Goal: Task Accomplishment & Management: Use online tool/utility

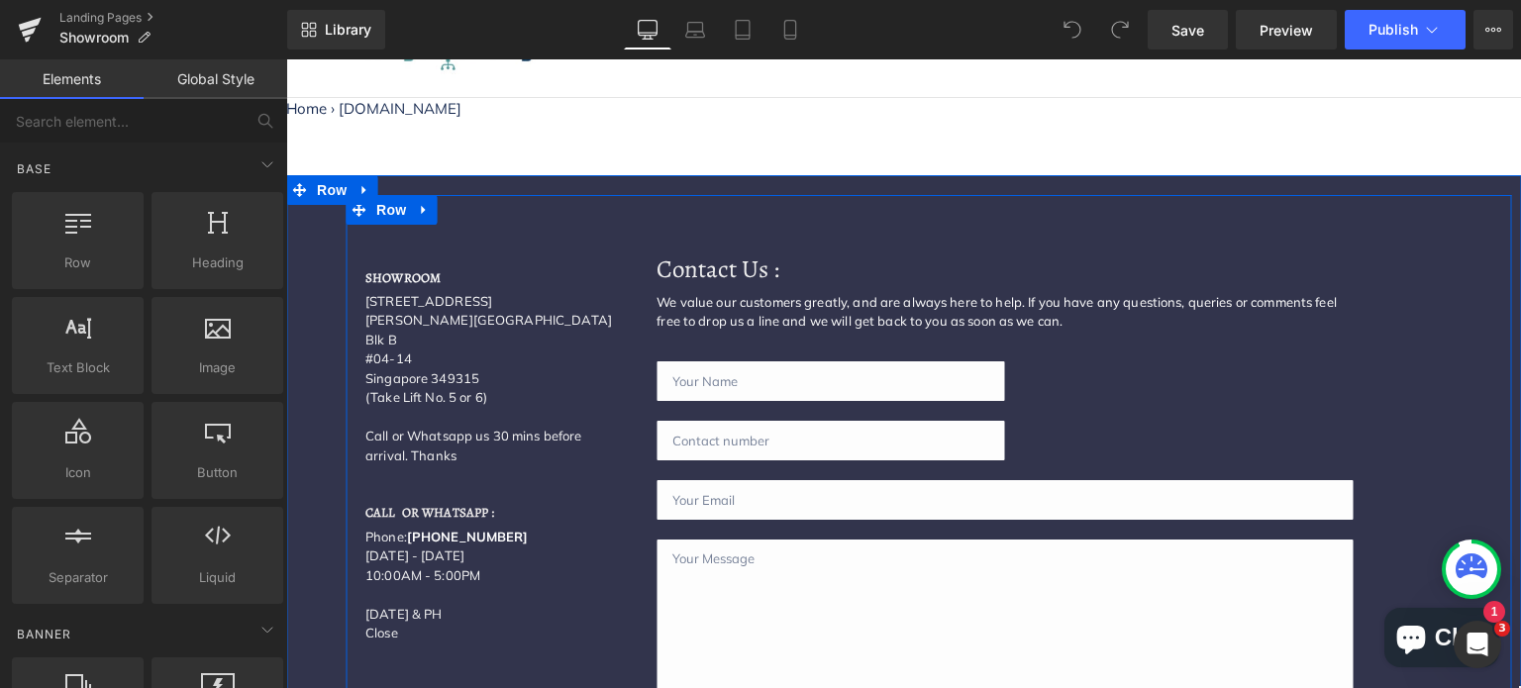
scroll to position [198, 0]
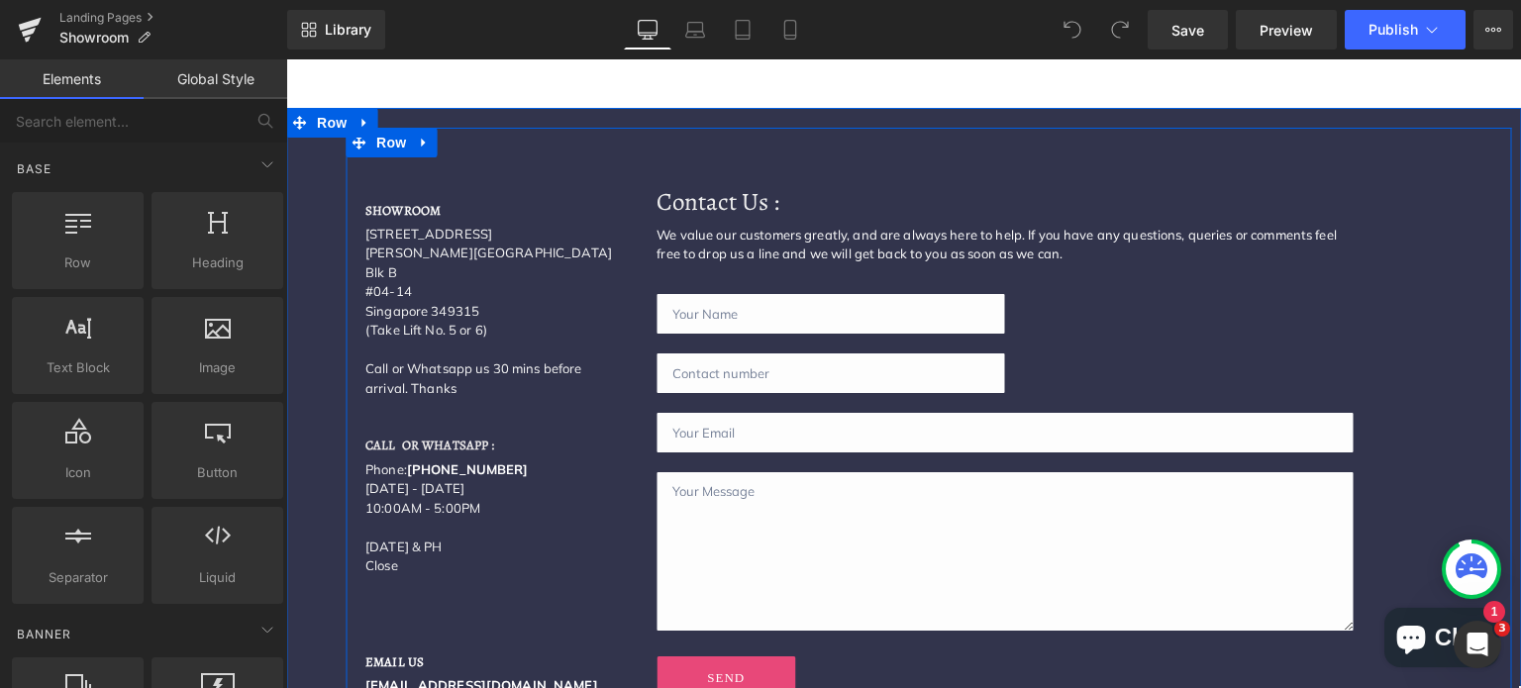
click at [411, 395] on div "SHOWROOM Heading [STREET_ADDRESS][PERSON_NAME] (Take Lift No. 5 or 6) Call or W…" at bounding box center [491, 587] width 291 height 861
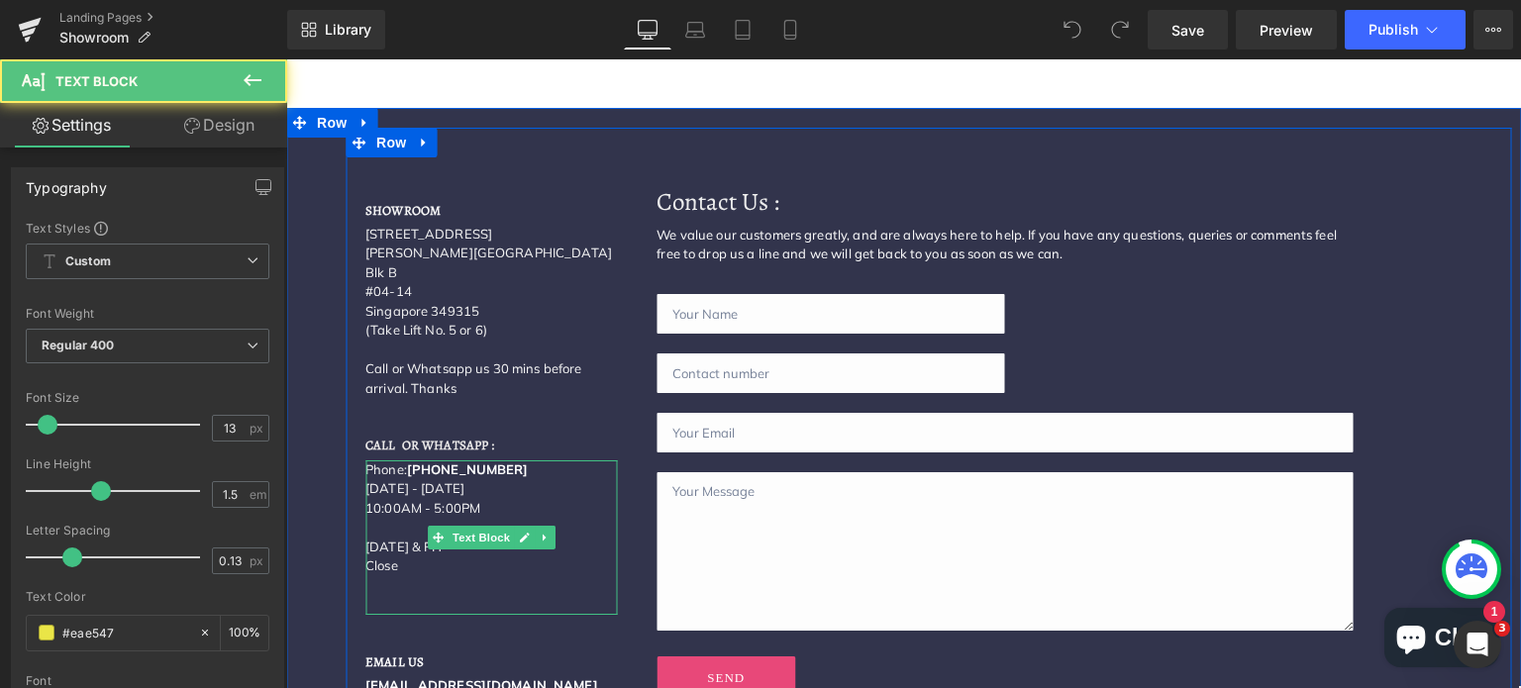
click at [365, 461] on font "Phone:" at bounding box center [386, 469] width 42 height 16
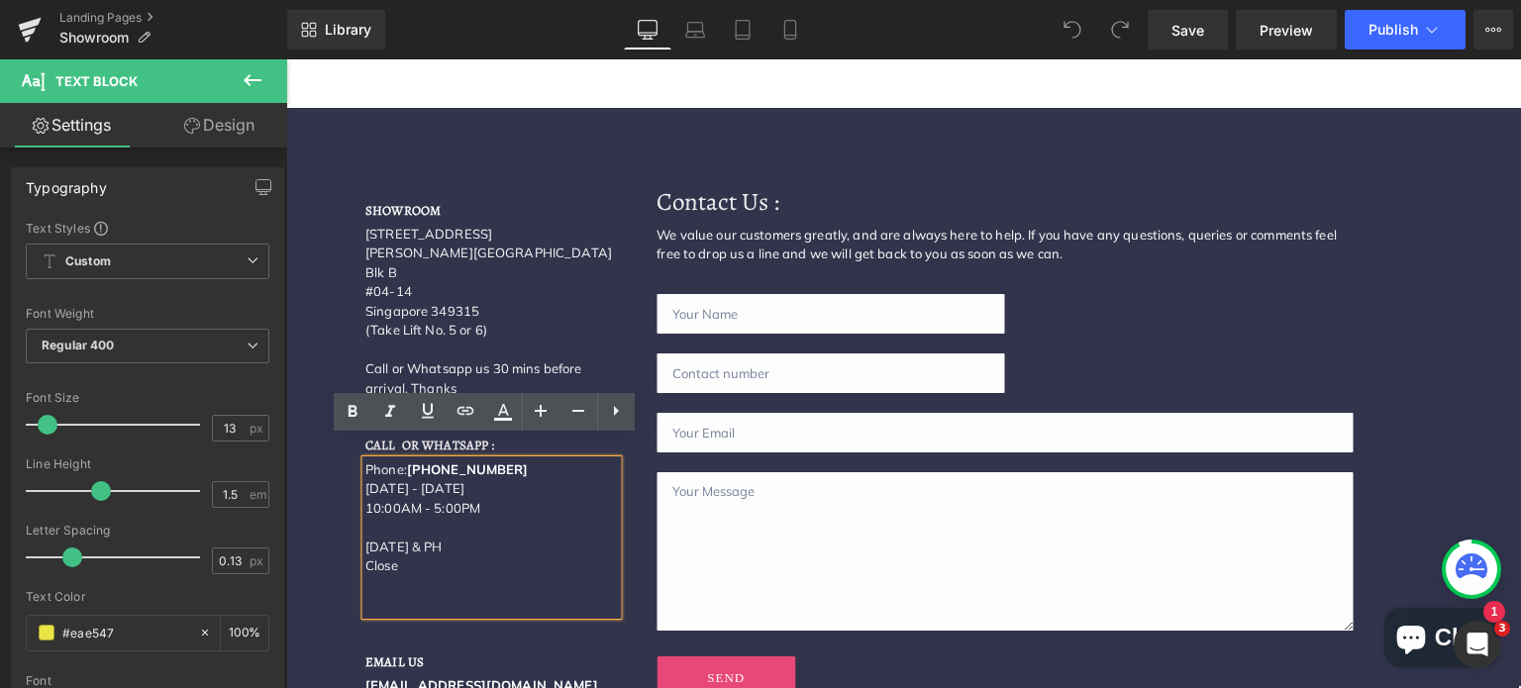
click at [418, 576] on p at bounding box center [491, 586] width 252 height 20
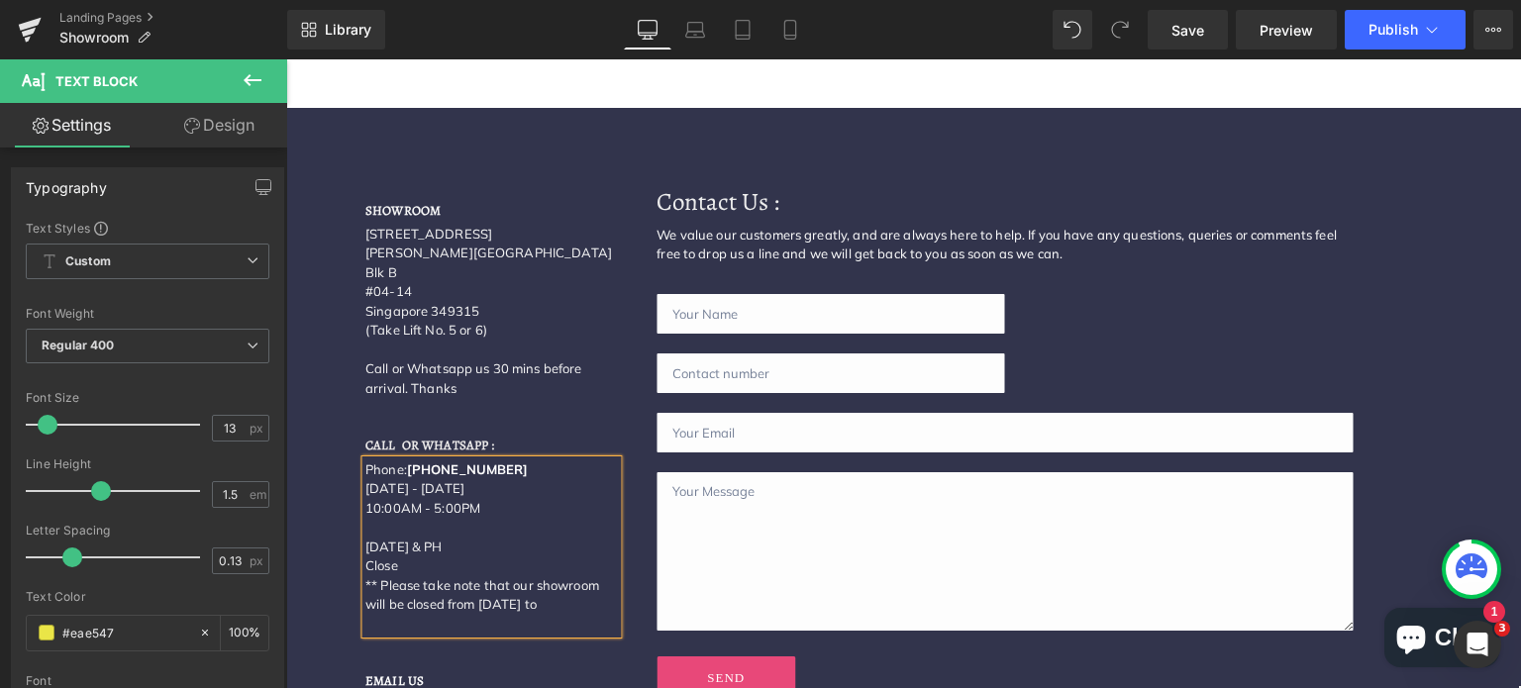
click at [537, 586] on p "** Please take note that our showroom will be closed from [DATE] to" at bounding box center [491, 595] width 252 height 39
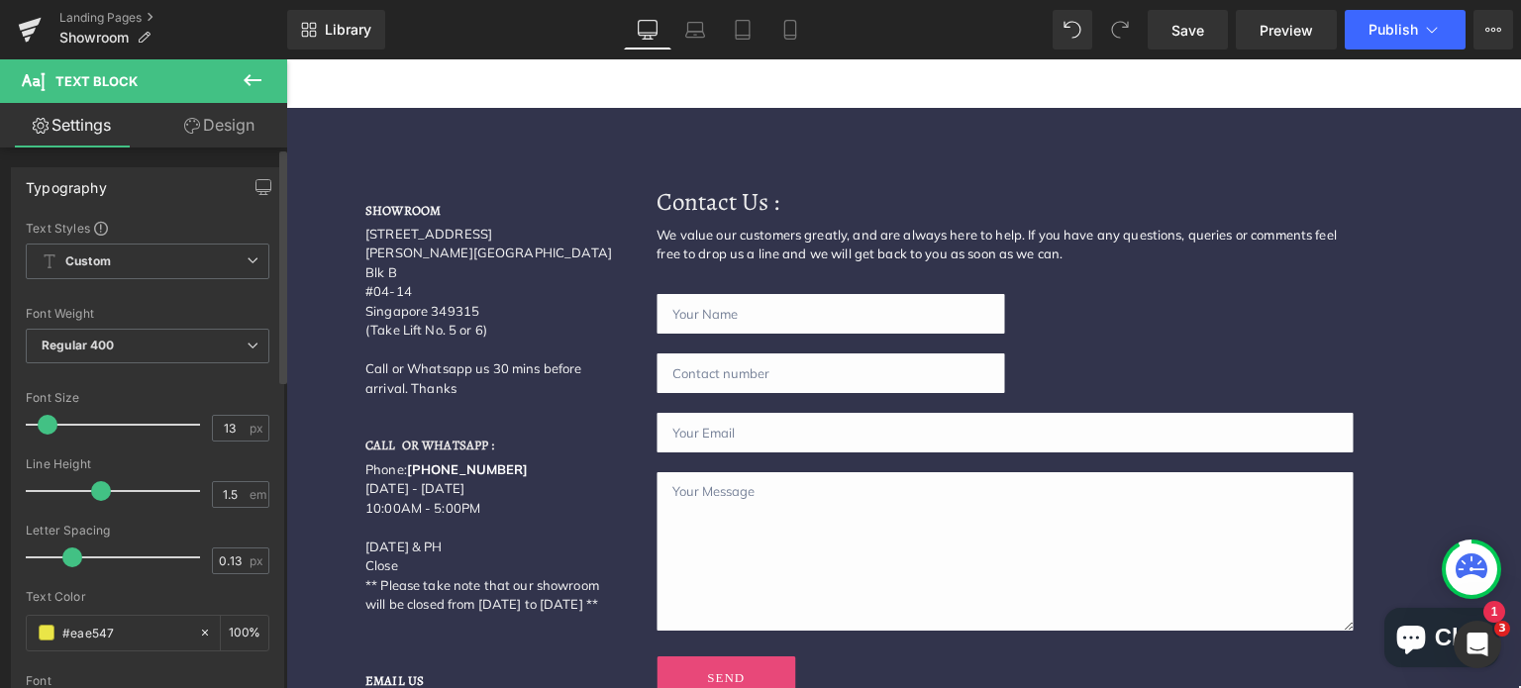
copy span "** Please take note that our showroom will be closed from [DATE] to [DATE] **"
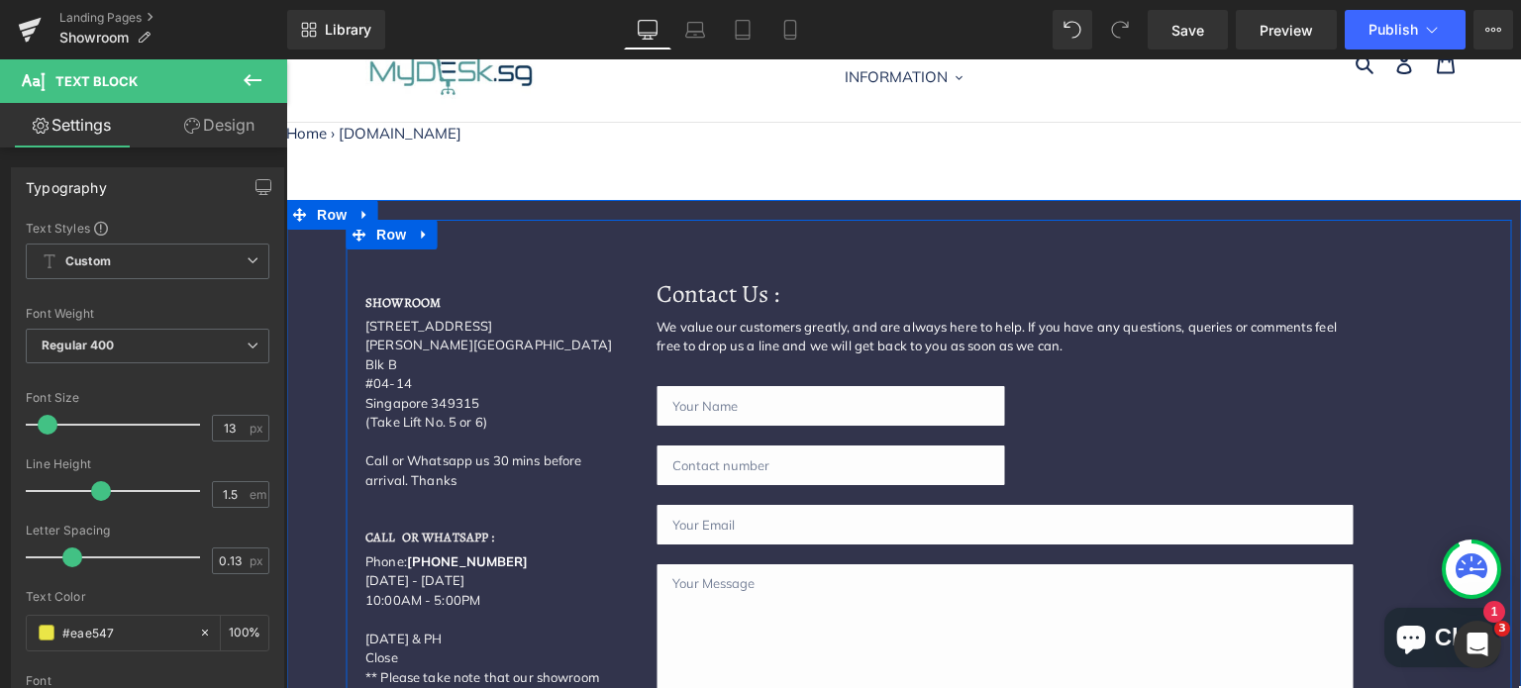
scroll to position [99, 0]
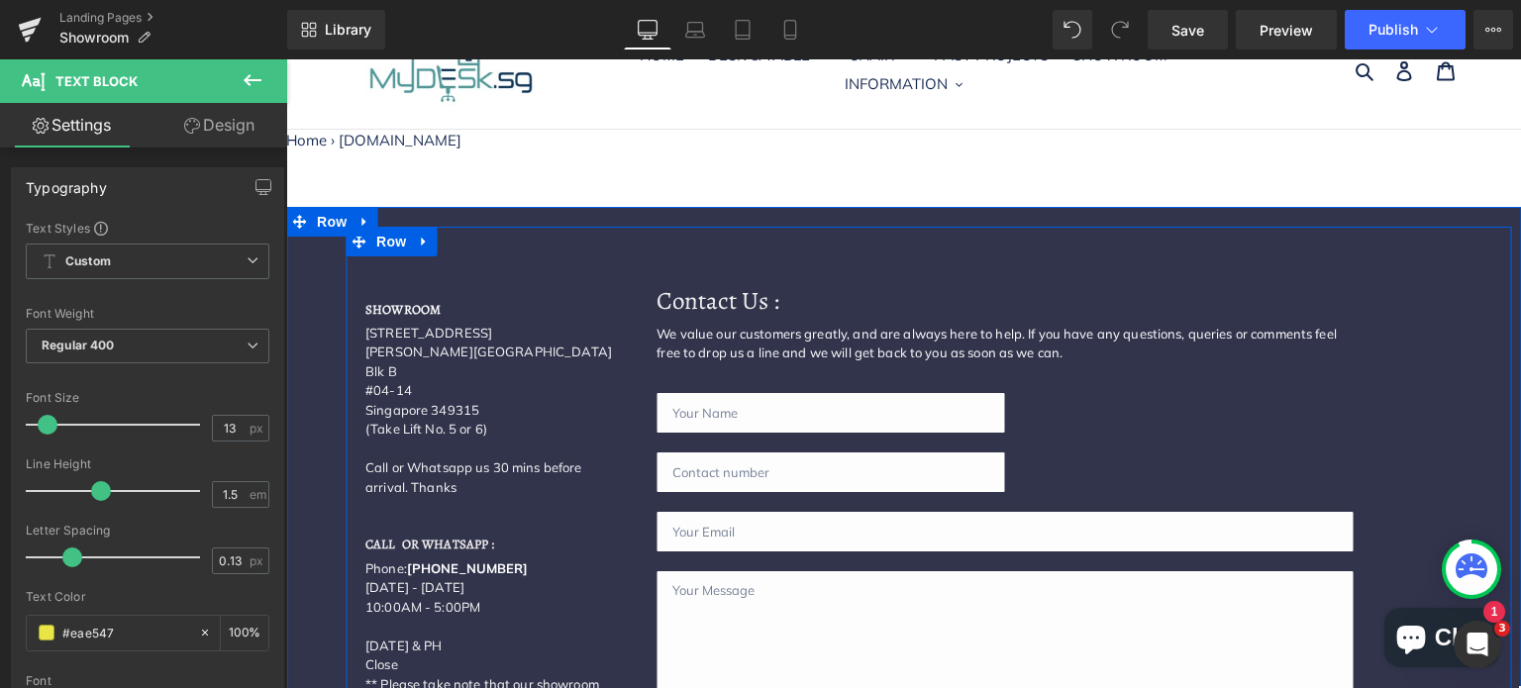
click at [580, 240] on div "SHOWROOM Heading [STREET_ADDRESS][PERSON_NAME] (Take Lift No. 5 or 6) Call or W…" at bounding box center [929, 696] width 1166 height 939
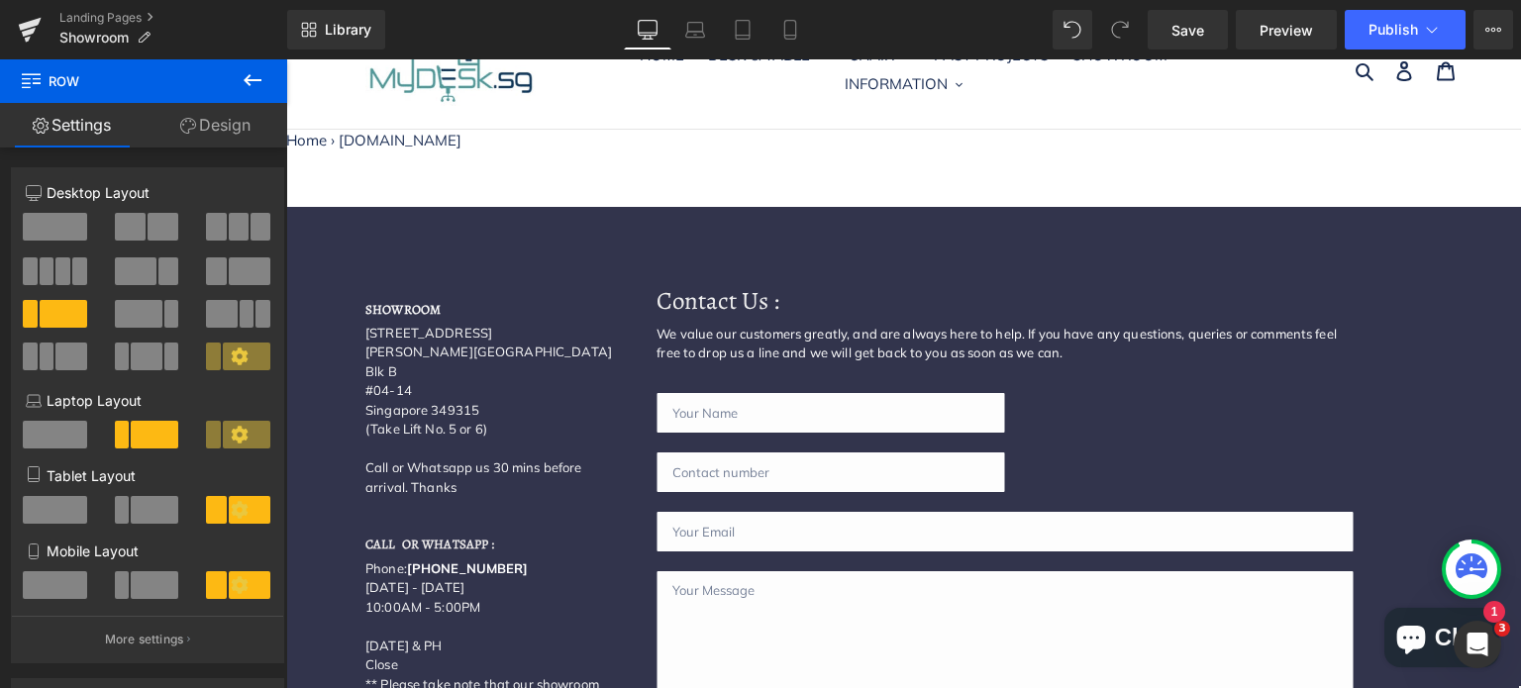
click at [247, 83] on icon at bounding box center [253, 80] width 24 height 24
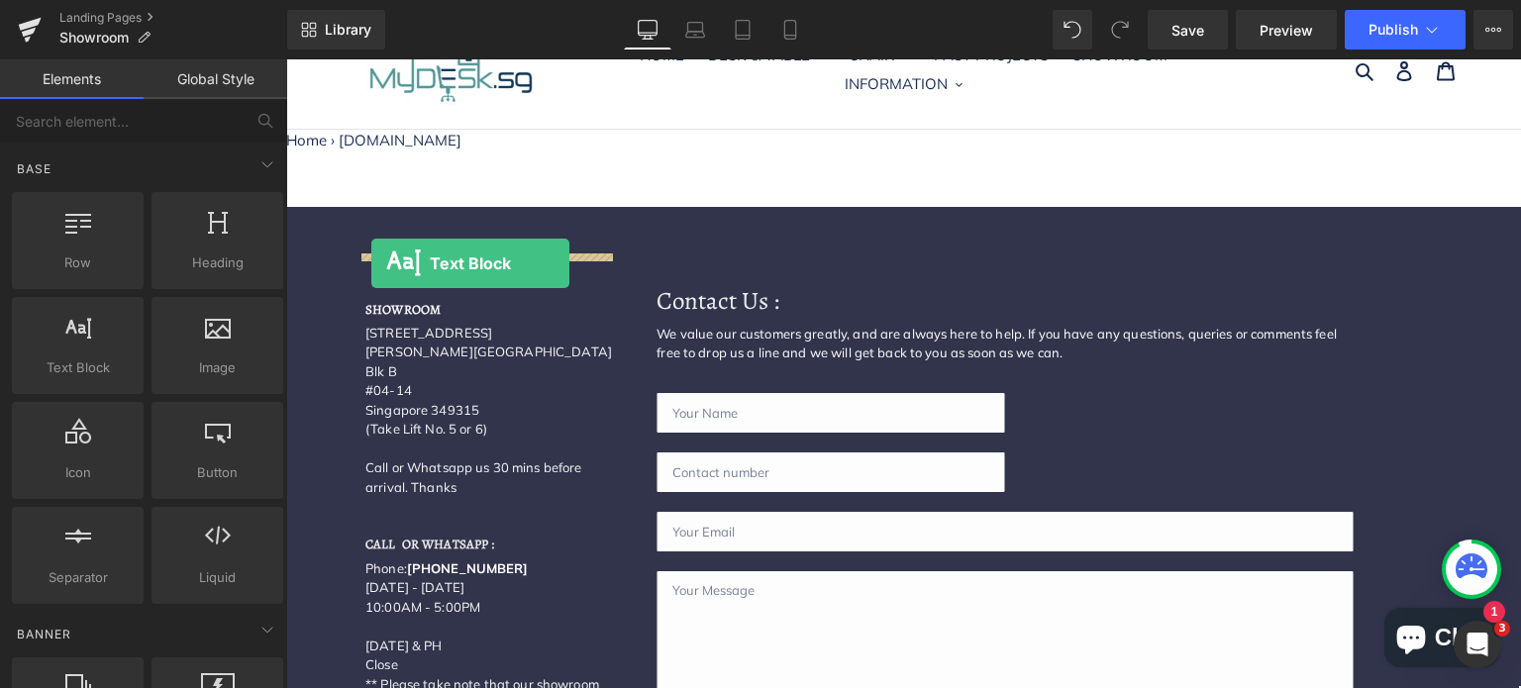
drag, startPoint x: 361, startPoint y: 429, endPoint x: 371, endPoint y: 263, distance: 165.7
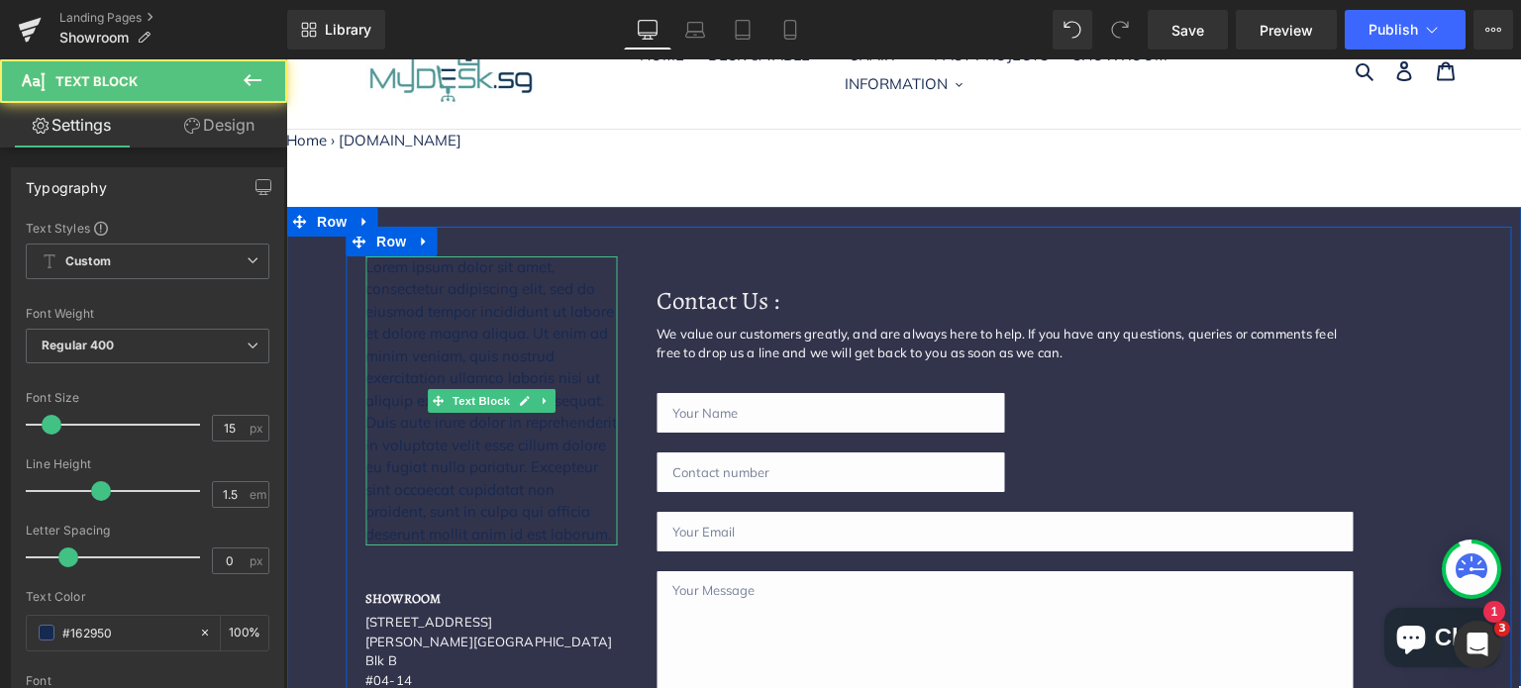
click at [435, 283] on p "Lorem ipsum dolor sit amet, consectetur adipiscing elit, sed do eiusmod tempor …" at bounding box center [491, 401] width 252 height 290
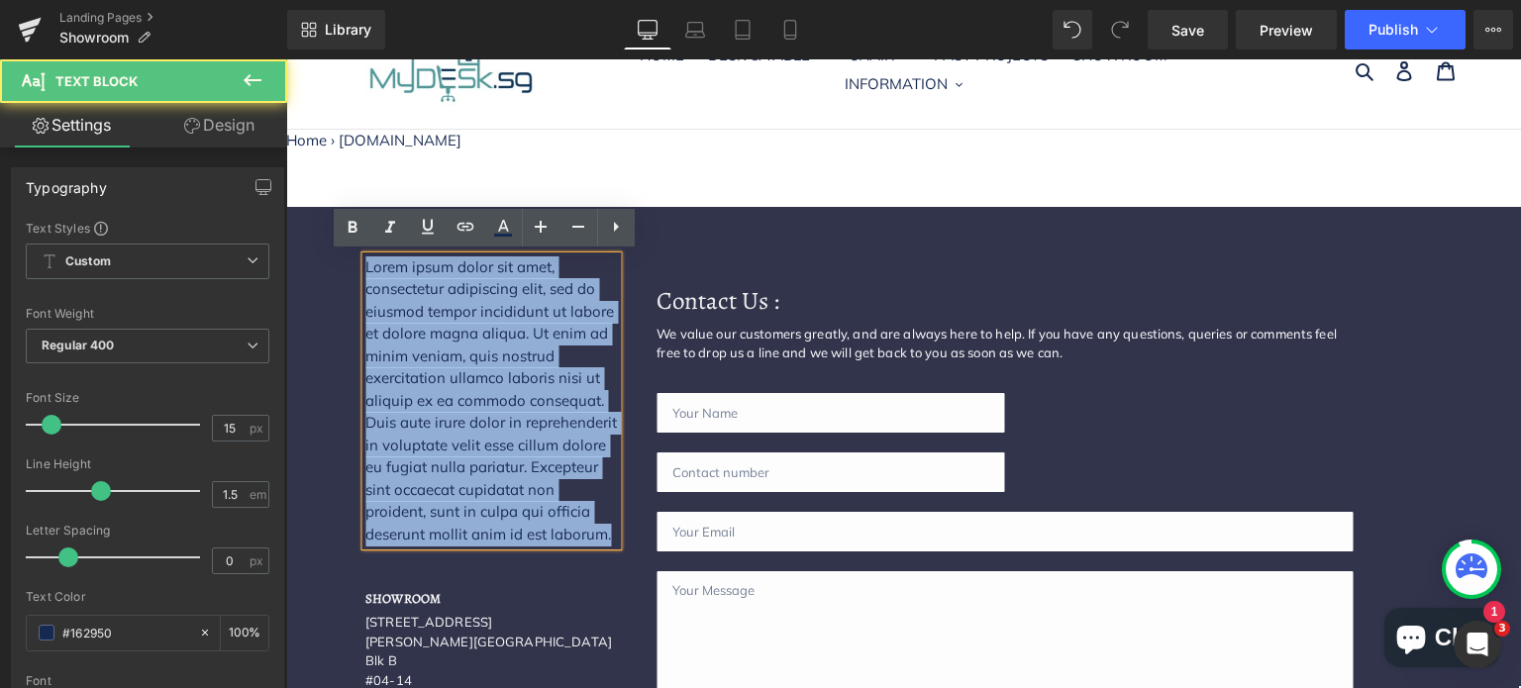
drag, startPoint x: 508, startPoint y: 533, endPoint x: 356, endPoint y: 241, distance: 329.1
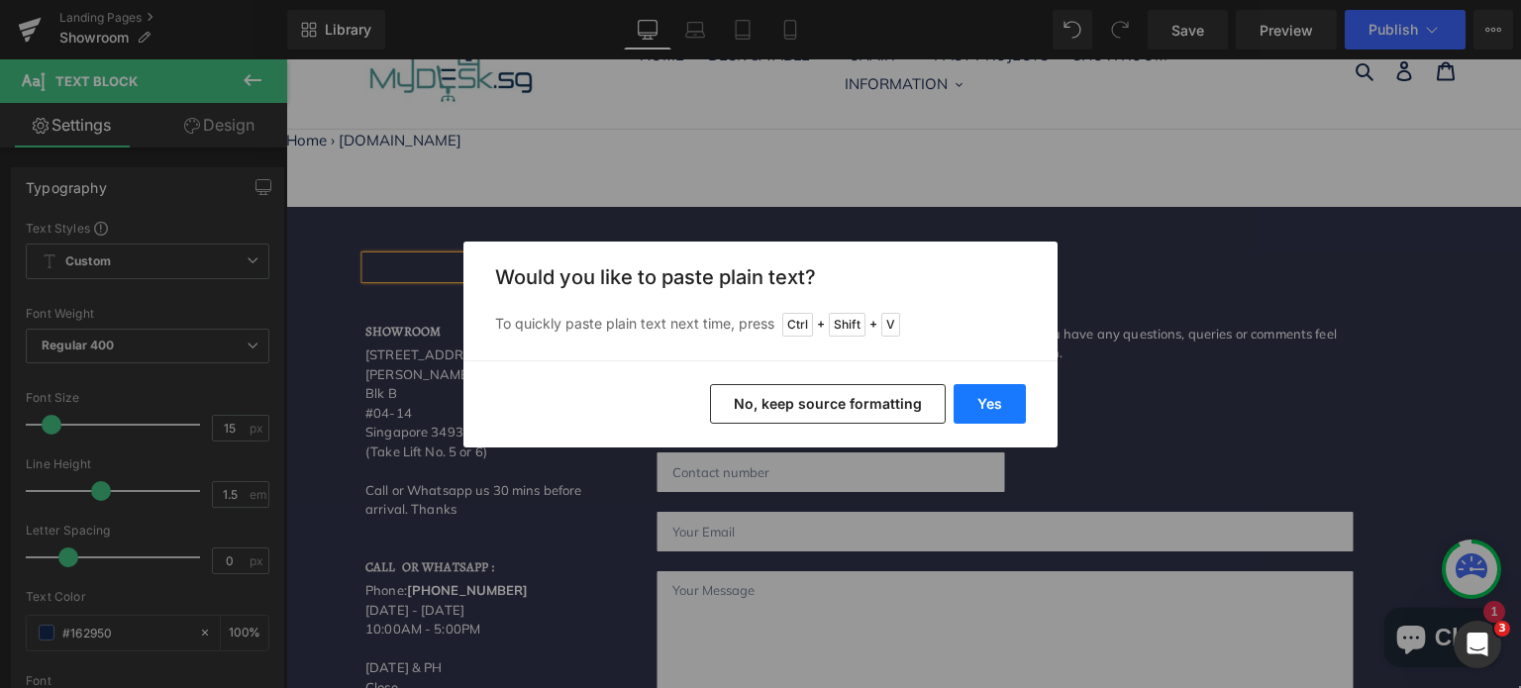
click at [1001, 403] on button "Yes" at bounding box center [990, 404] width 72 height 40
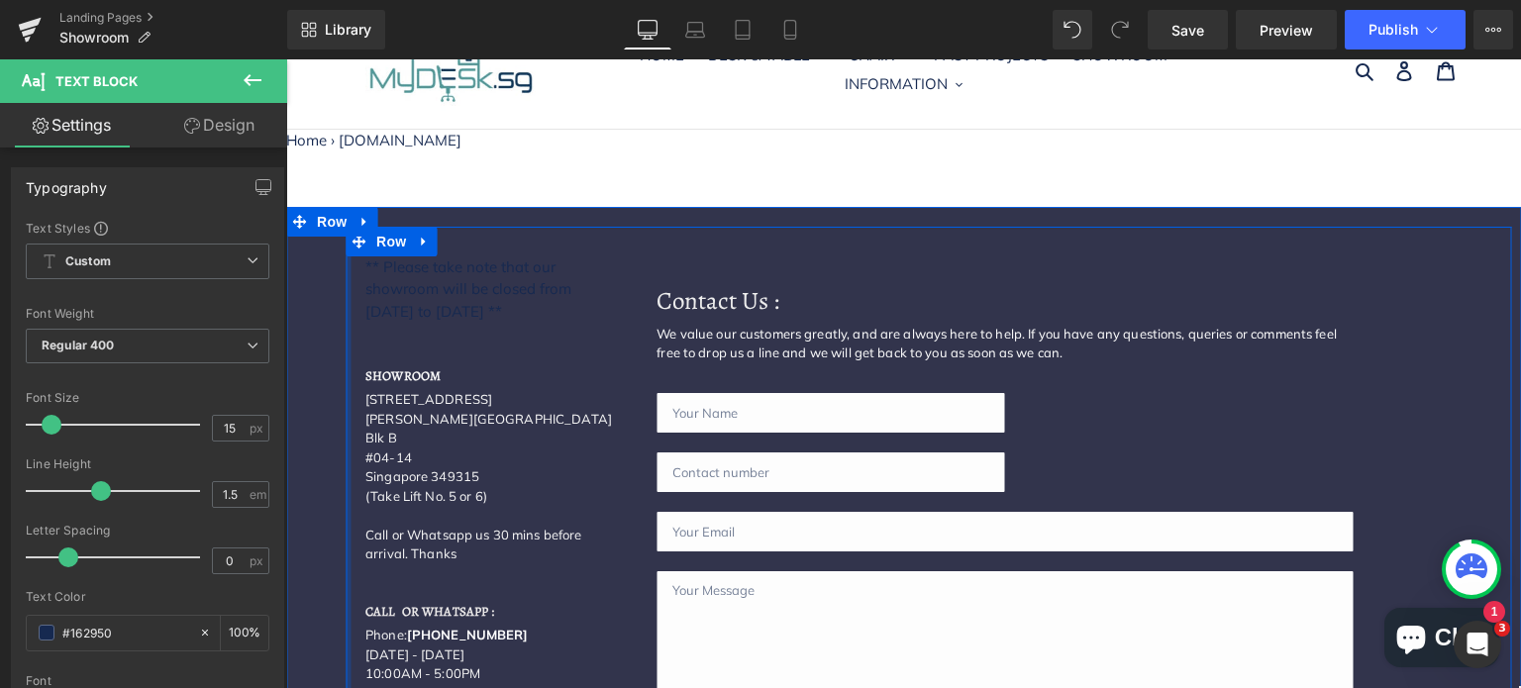
drag, startPoint x: 566, startPoint y: 308, endPoint x: 339, endPoint y: 257, distance: 233.3
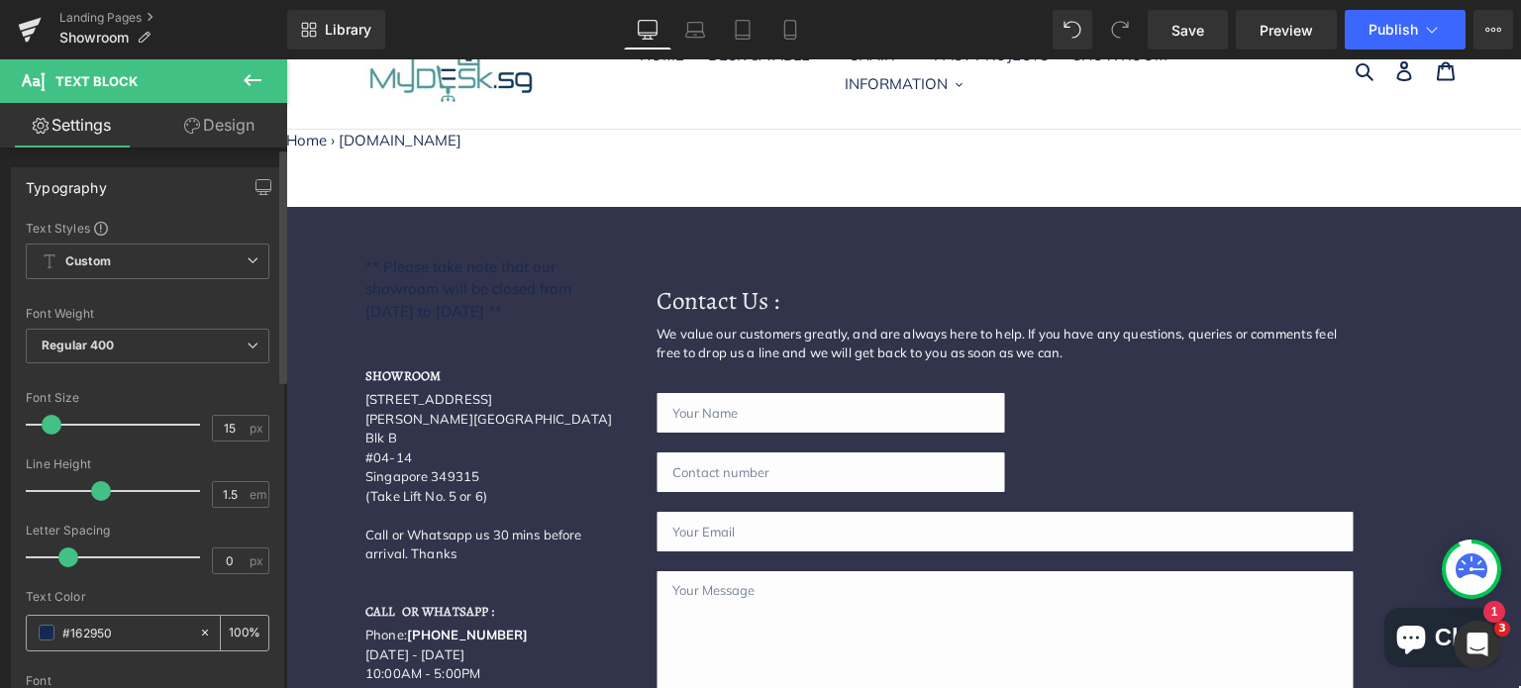
click at [39, 625] on span at bounding box center [47, 633] width 16 height 16
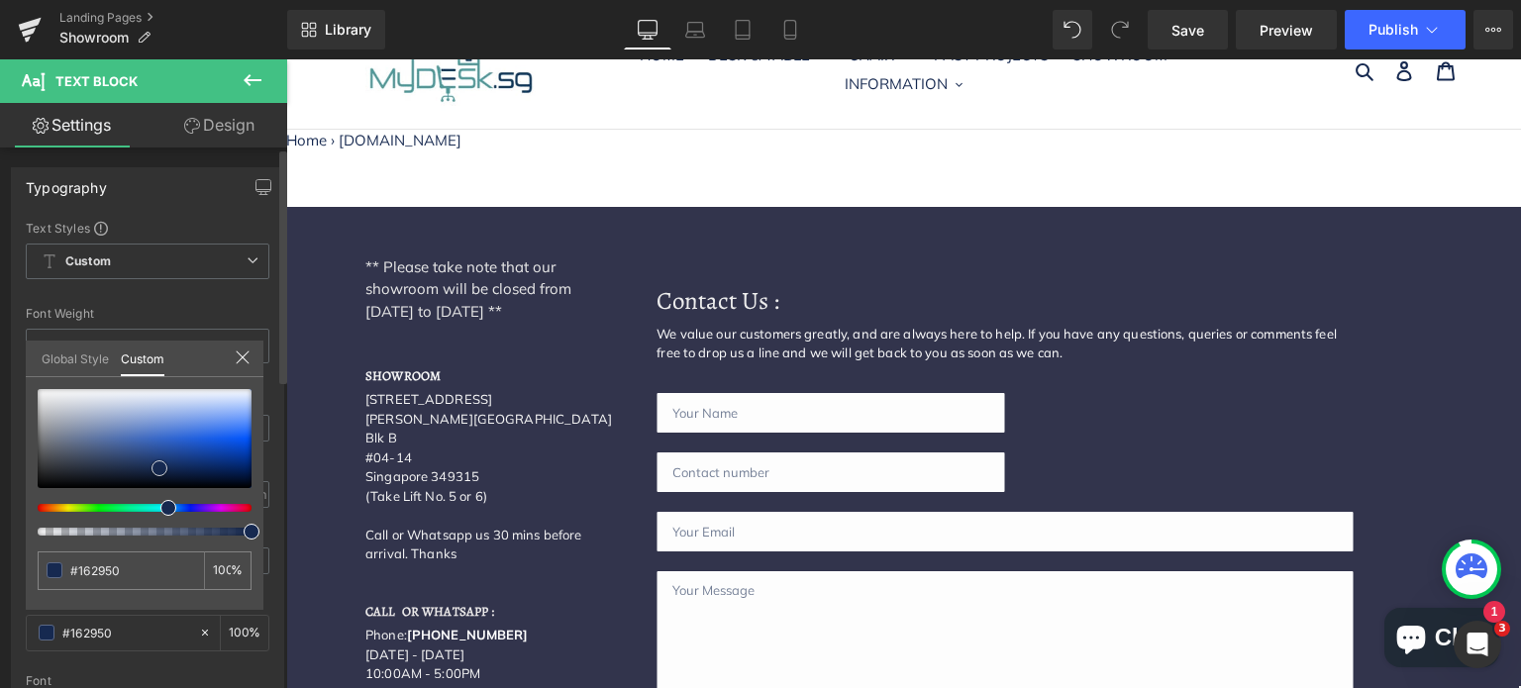
type input "#e5e5e5"
click at [41, 398] on div at bounding box center [145, 438] width 214 height 99
type input "#fcfcfc"
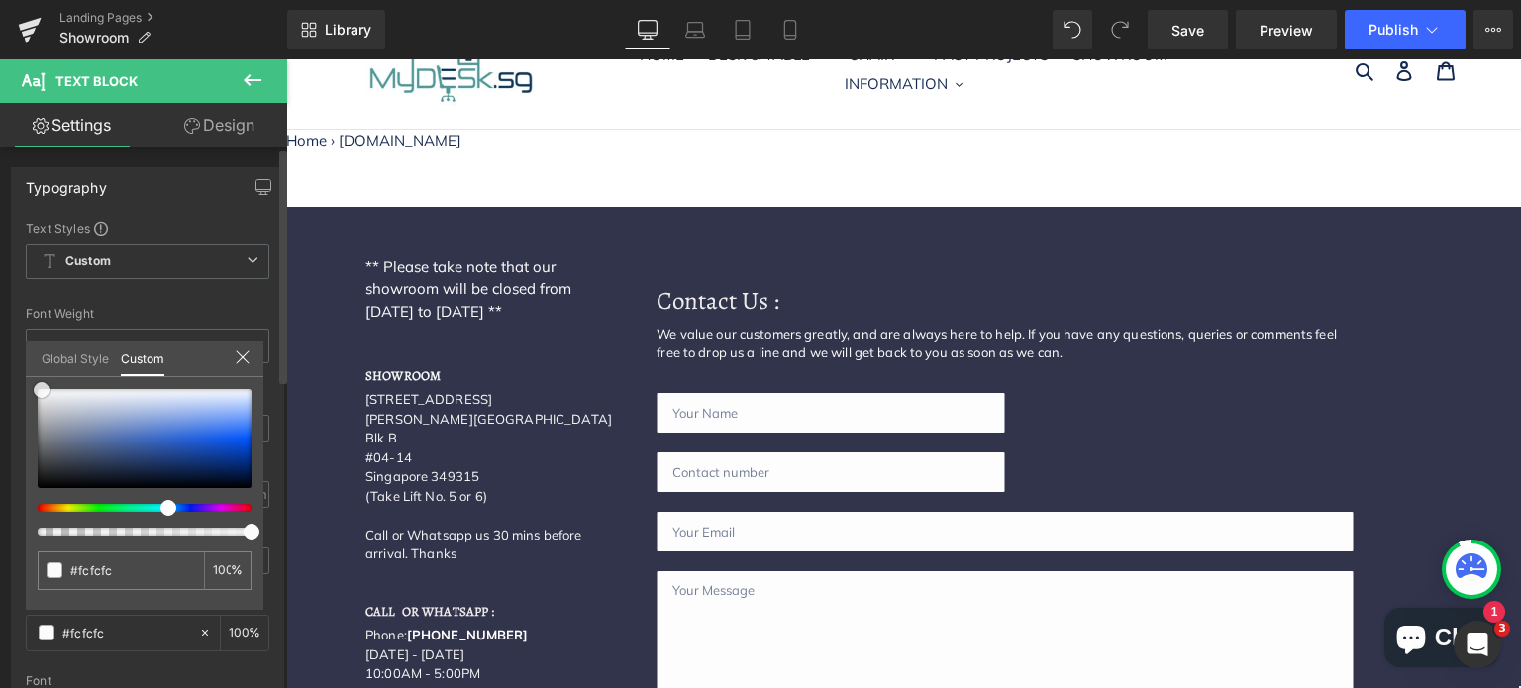
click at [42, 389] on div at bounding box center [145, 438] width 214 height 99
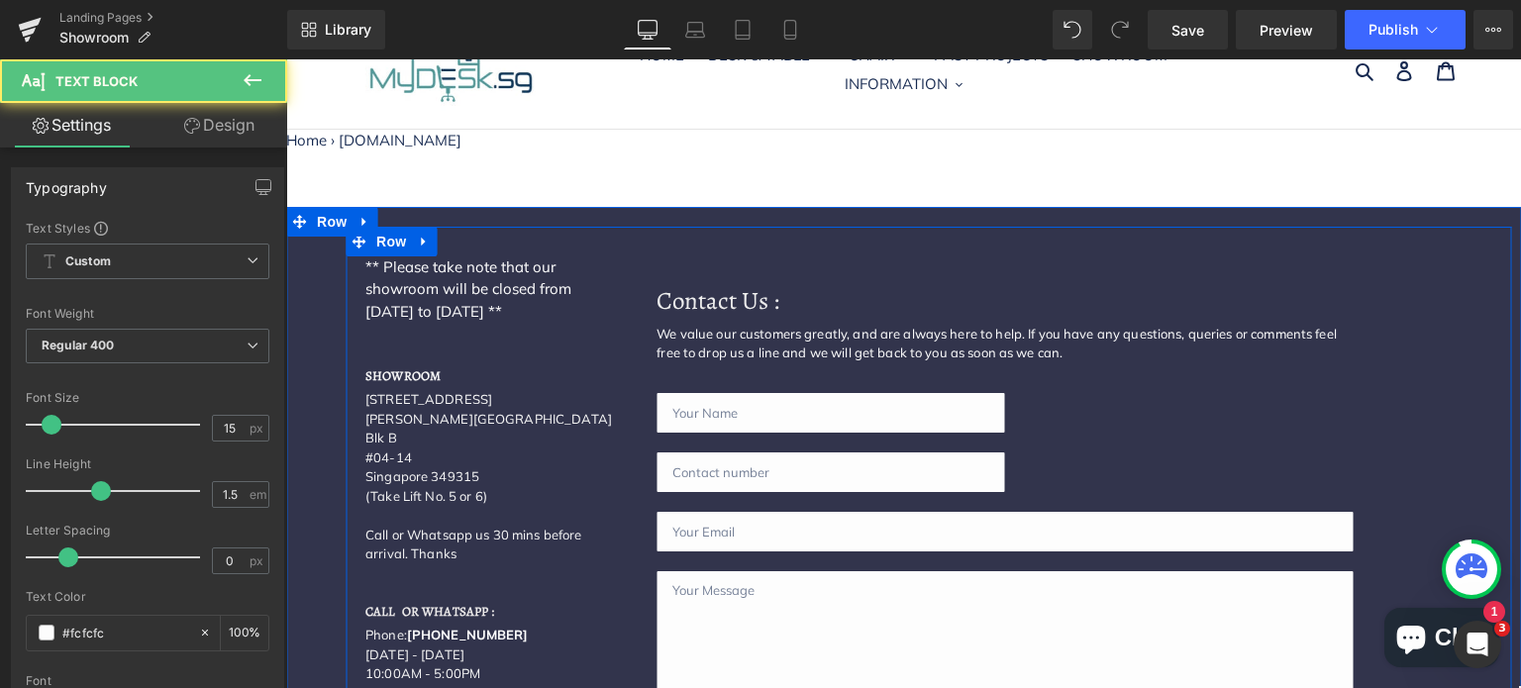
drag, startPoint x: 476, startPoint y: 306, endPoint x: 349, endPoint y: 254, distance: 137.7
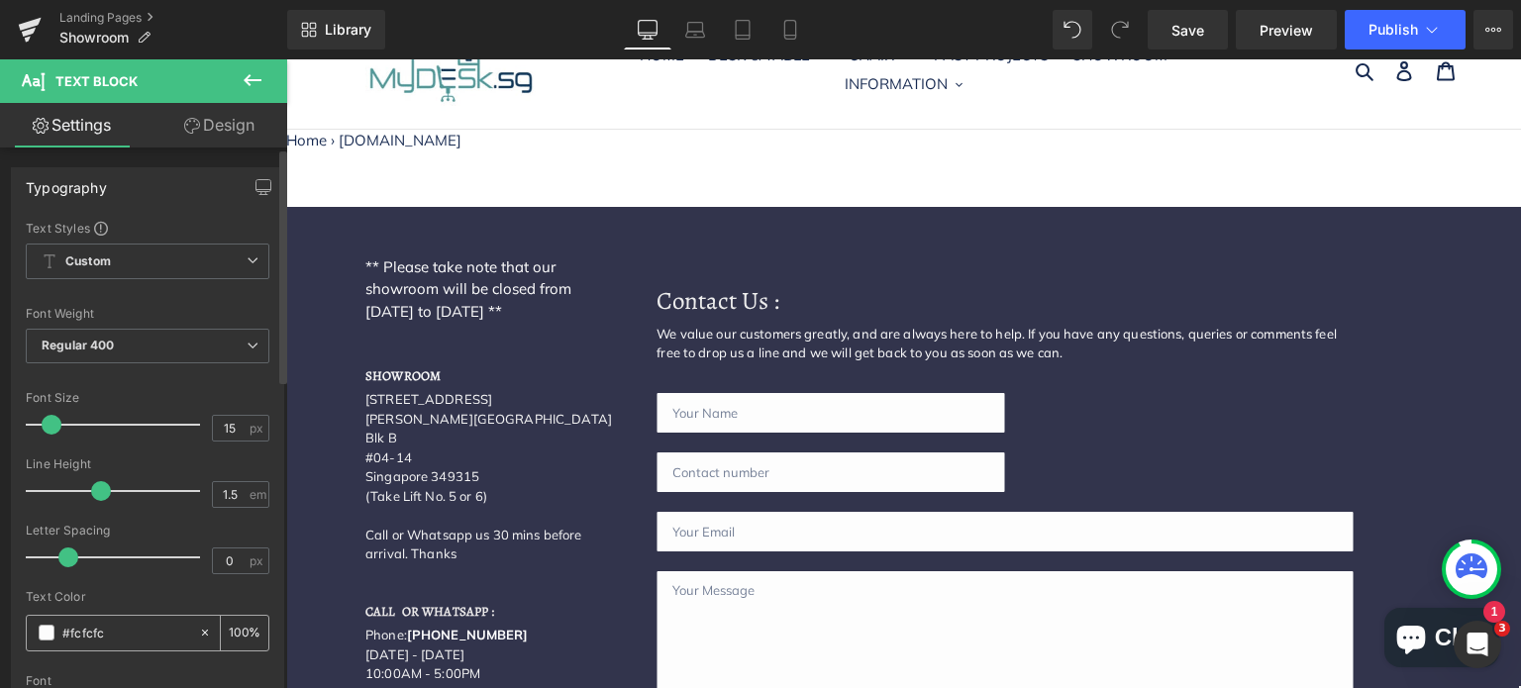
click at [48, 626] on span at bounding box center [47, 633] width 16 height 16
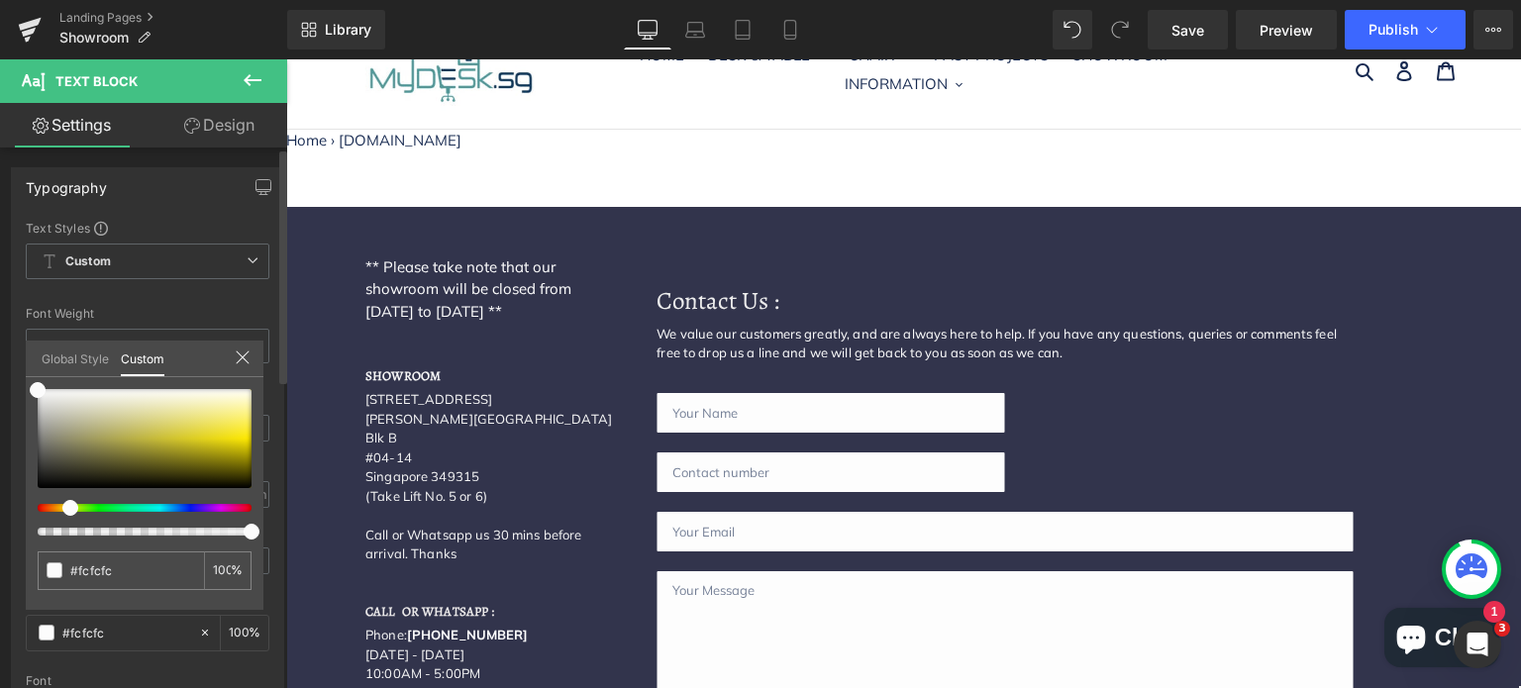
click at [62, 504] on div at bounding box center [137, 508] width 214 height 8
type input "#efe9ae"
click at [177, 407] on div at bounding box center [145, 438] width 214 height 99
type input "#e1d569"
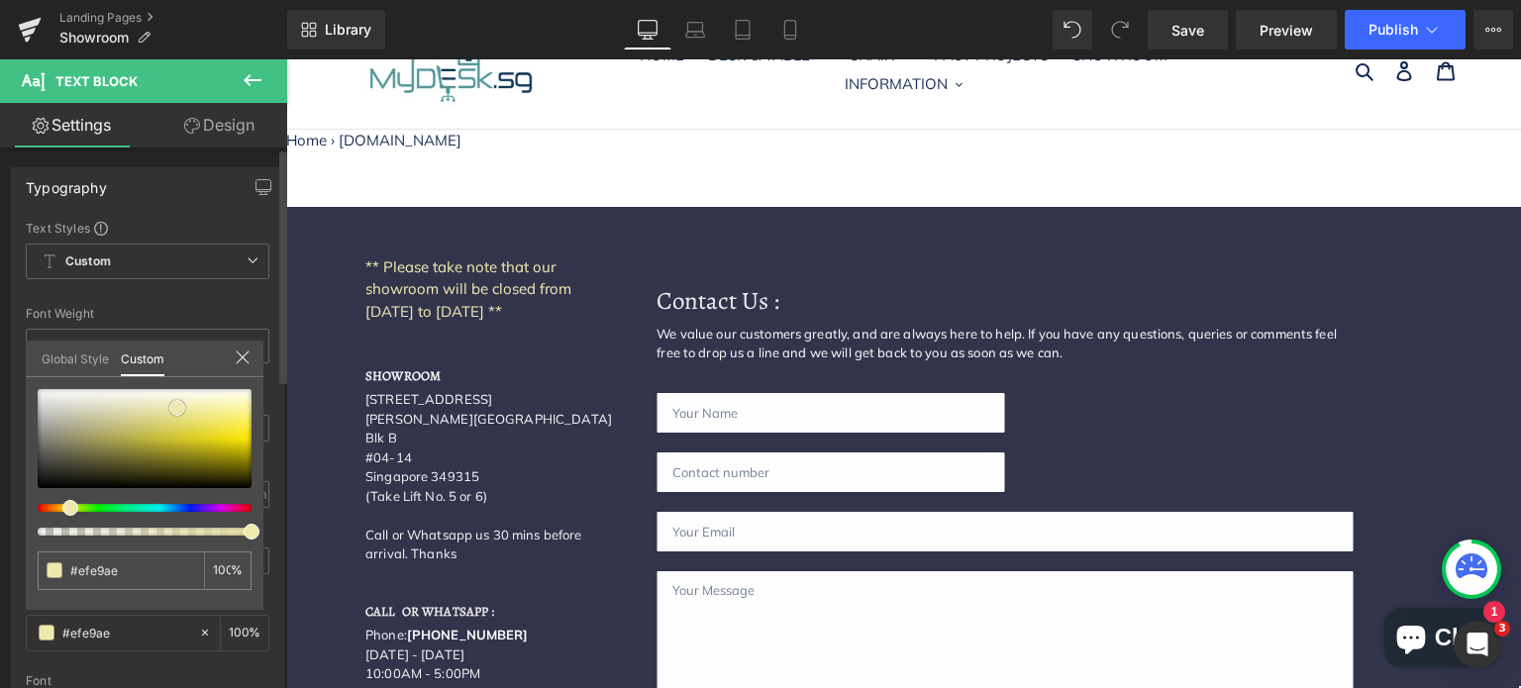
type input "#e1d569"
click at [181, 423] on div at bounding box center [145, 438] width 214 height 99
type input "#f2e03a"
click at [227, 429] on div at bounding box center [145, 438] width 214 height 99
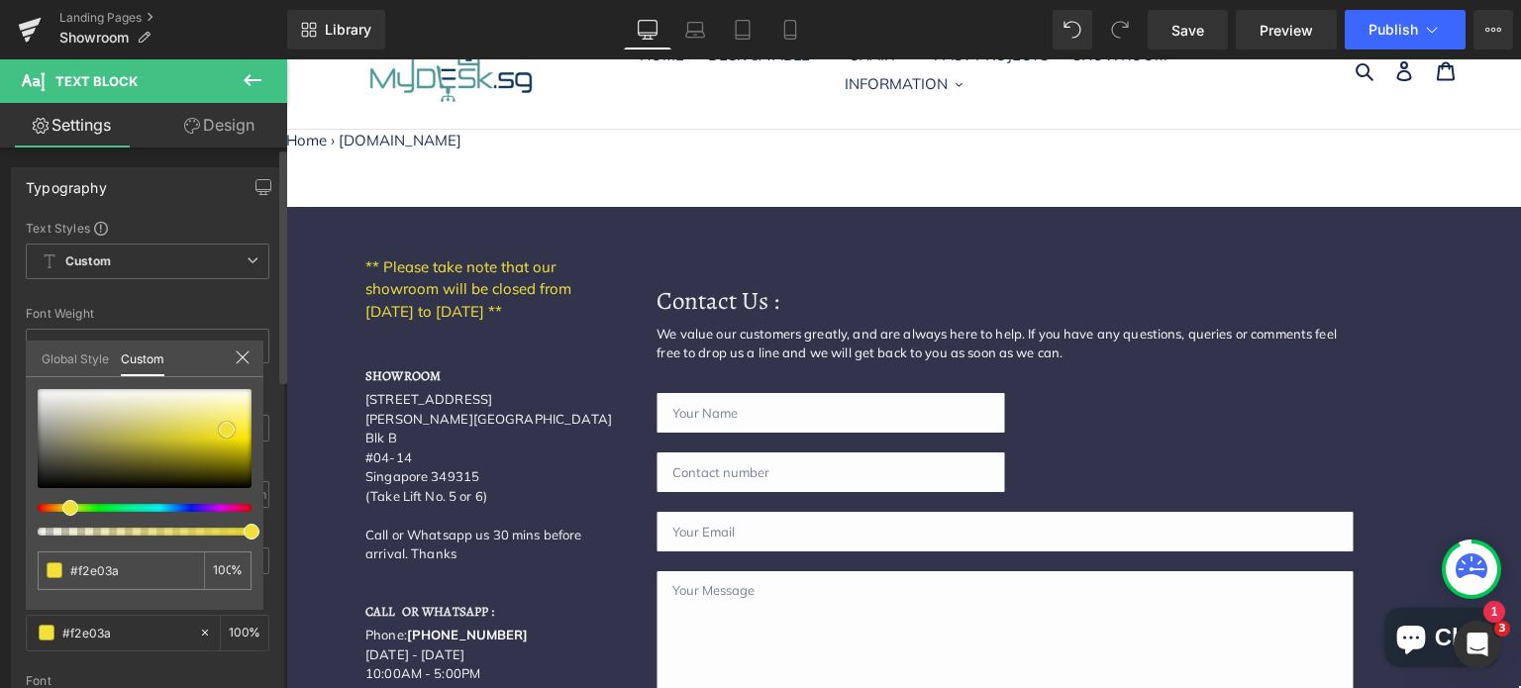
type input "#f8ed8a"
click at [230, 412] on div at bounding box center [145, 438] width 214 height 99
type input "#f0dc2d"
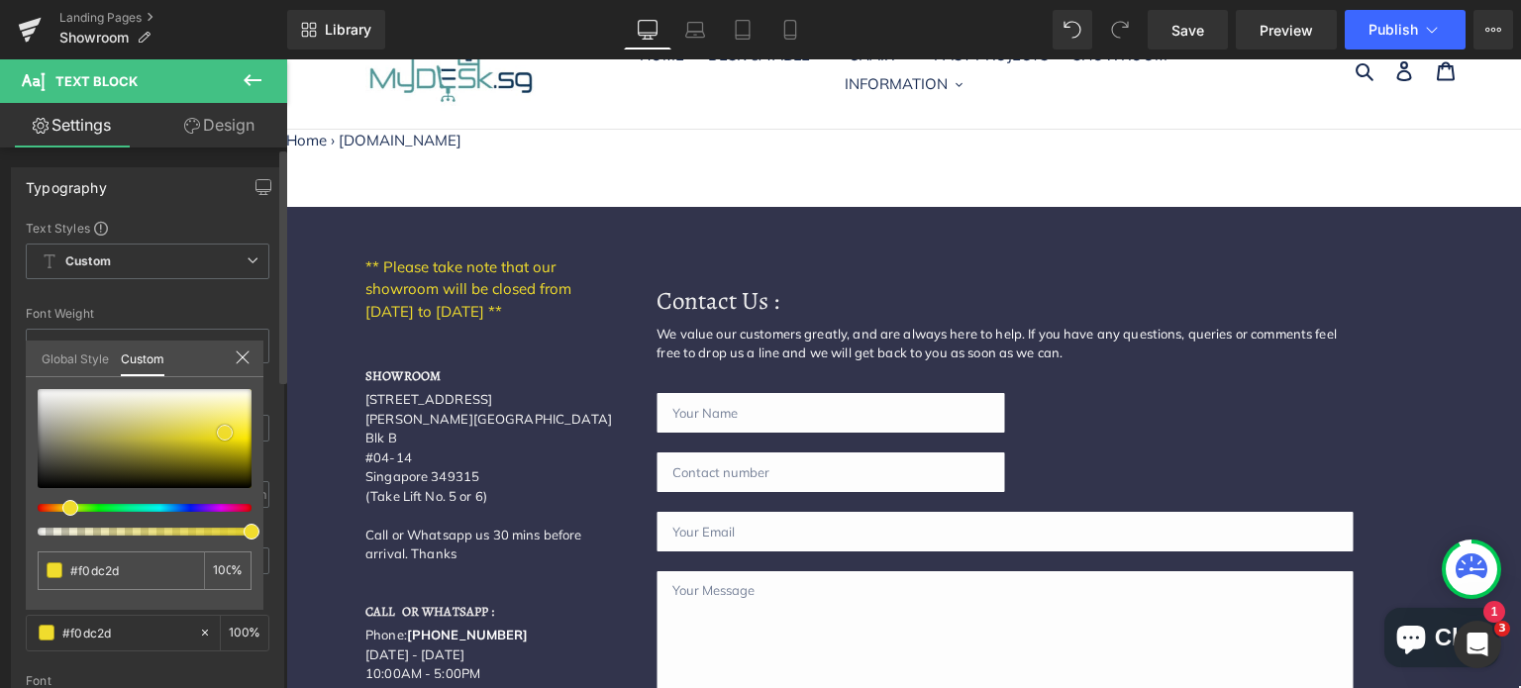
click at [225, 432] on div at bounding box center [145, 438] width 214 height 99
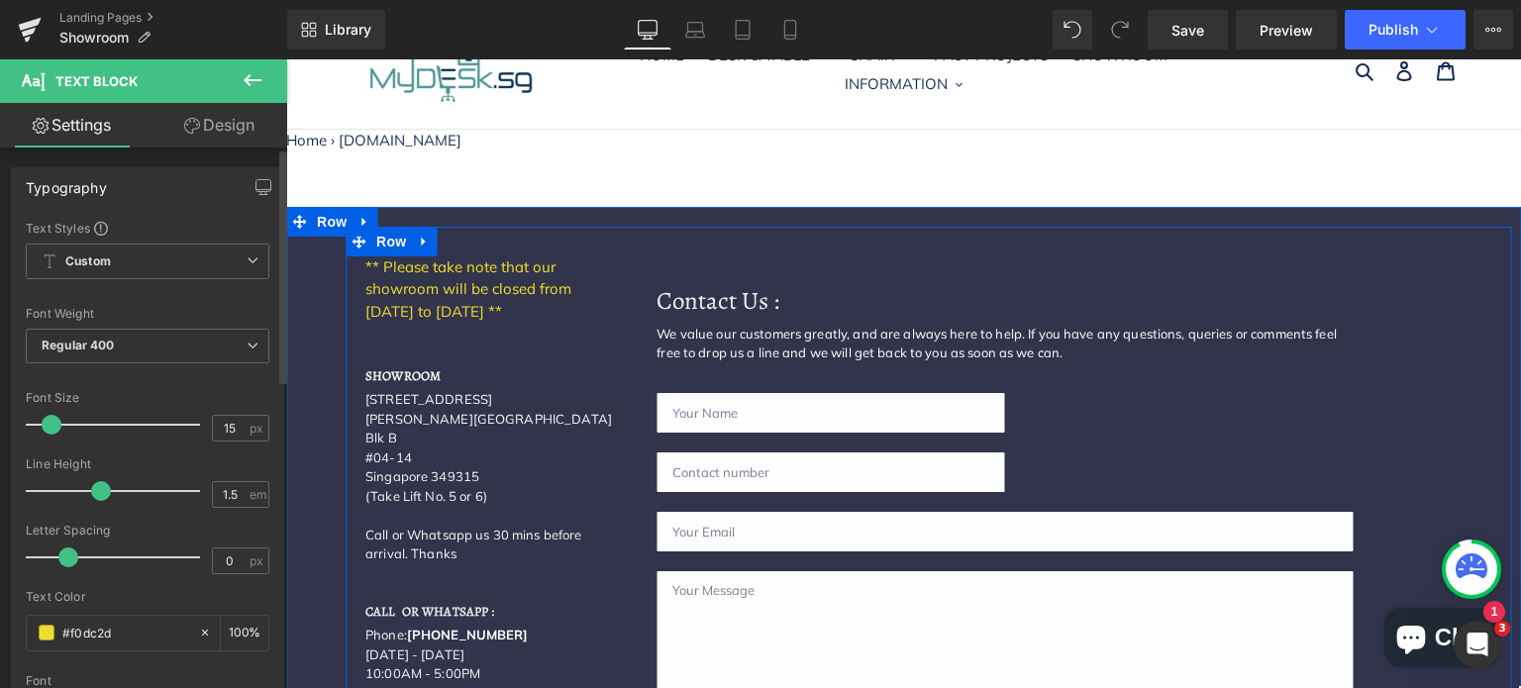
drag, startPoint x: 477, startPoint y: 313, endPoint x: 354, endPoint y: 260, distance: 134.4
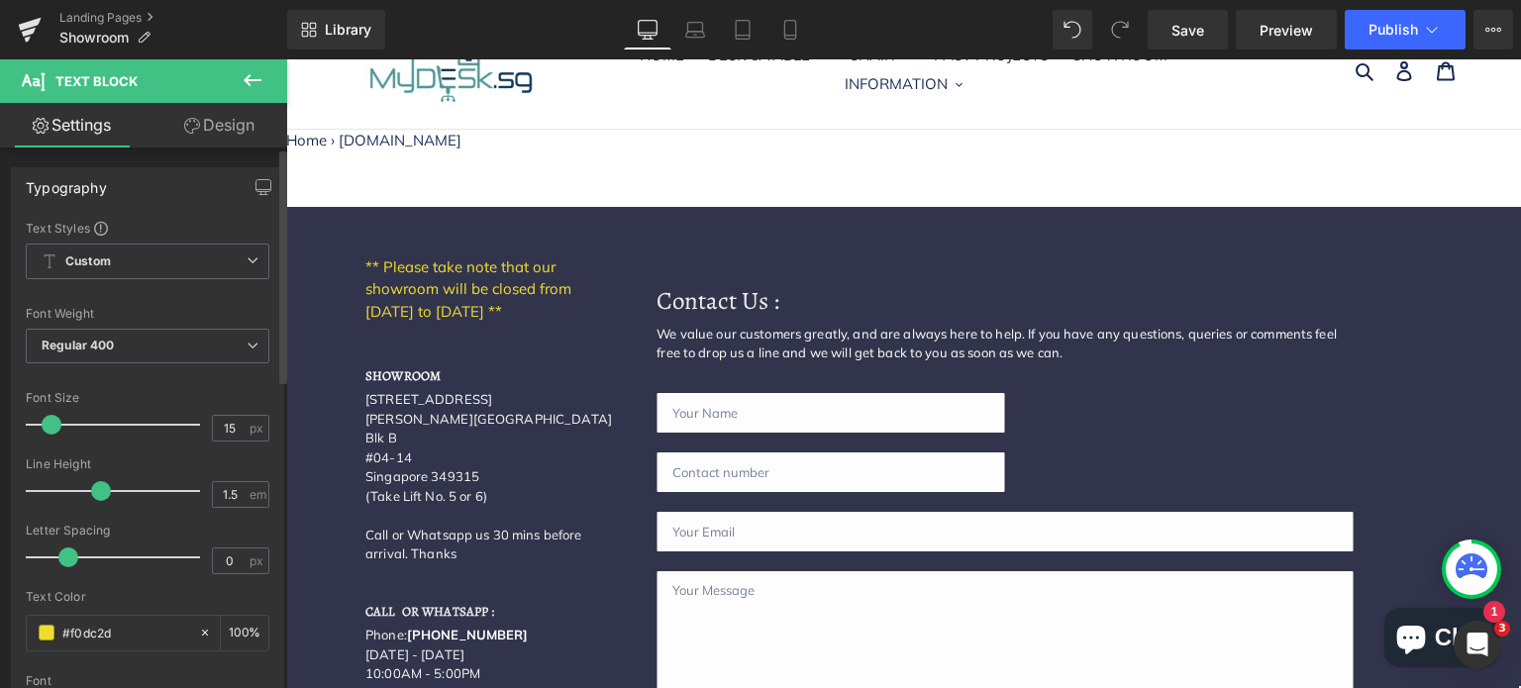
click at [43, 628] on span at bounding box center [47, 633] width 16 height 16
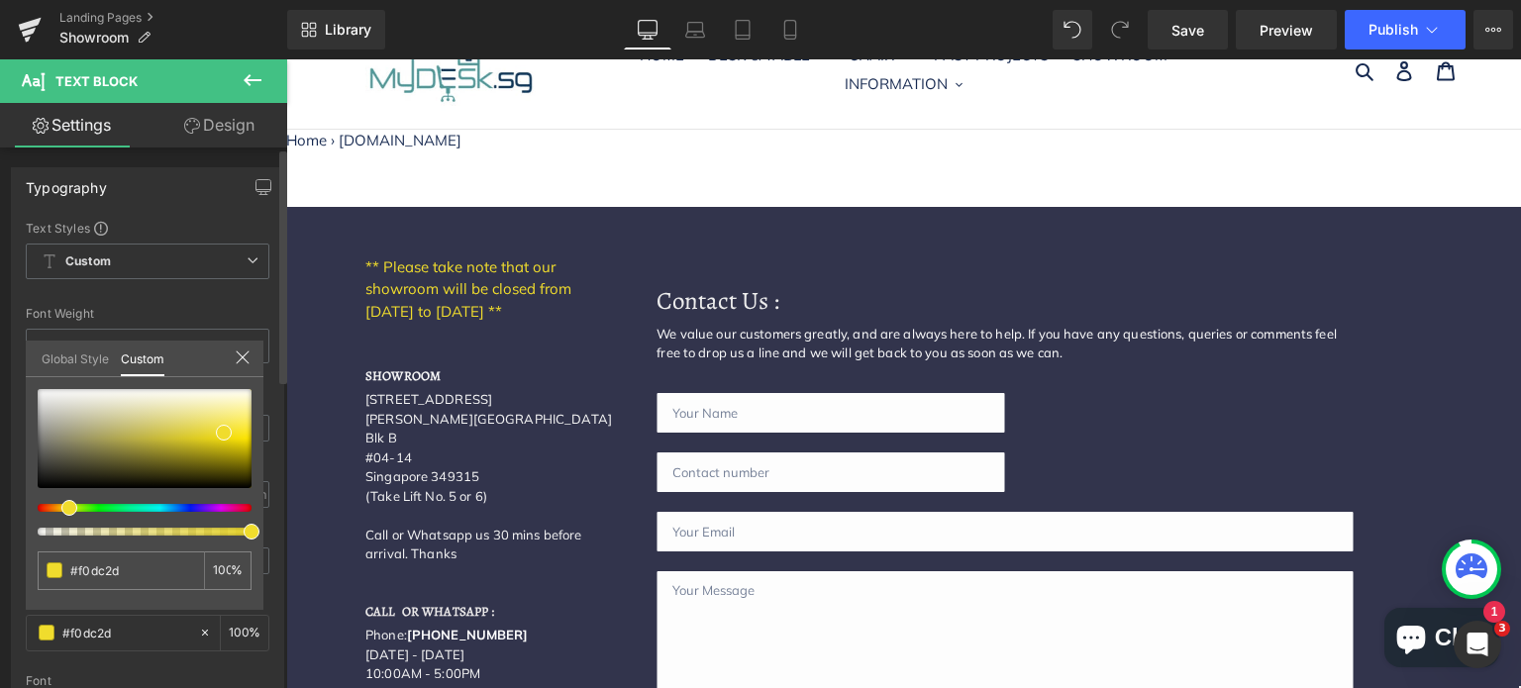
type input "#f0782d"
click at [44, 507] on div at bounding box center [137, 508] width 214 height 8
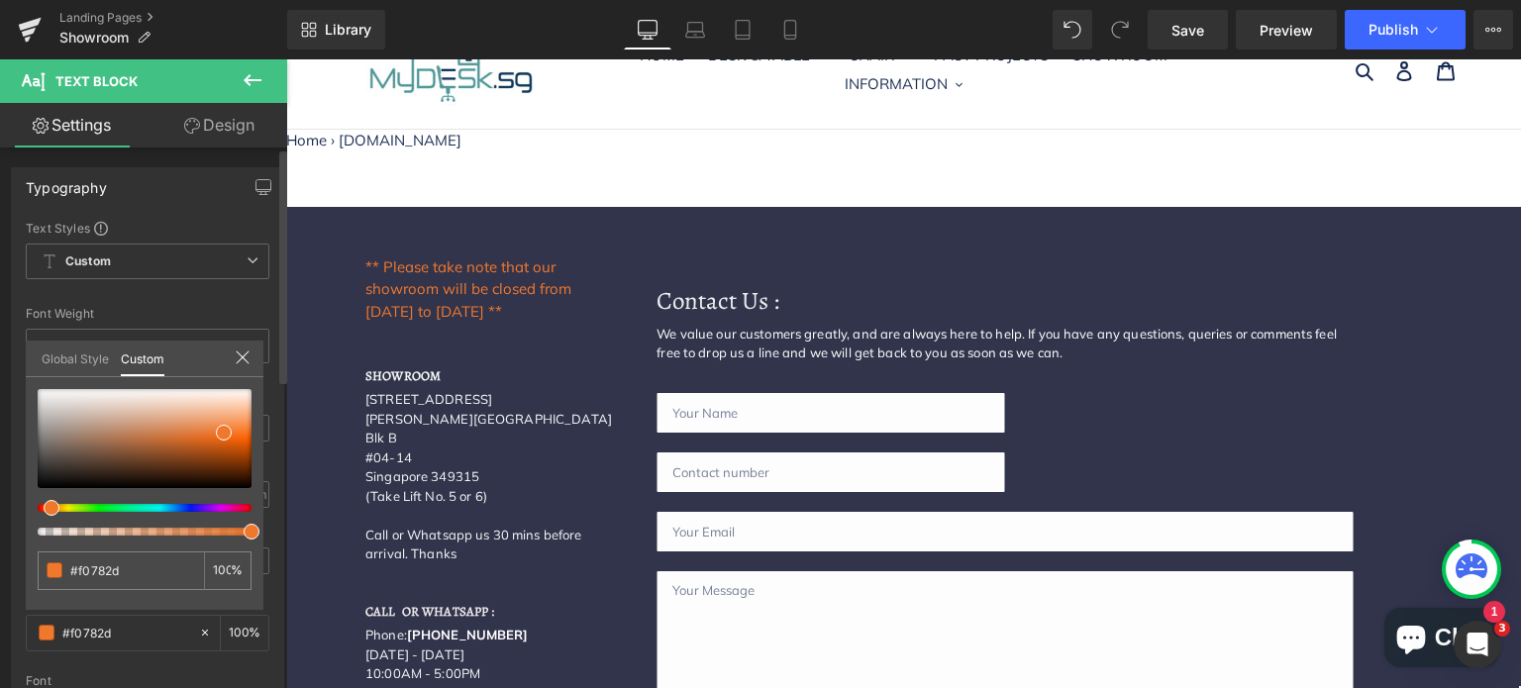
type input "#f0982d"
type input "#f08e2d"
type input "#f07e2d"
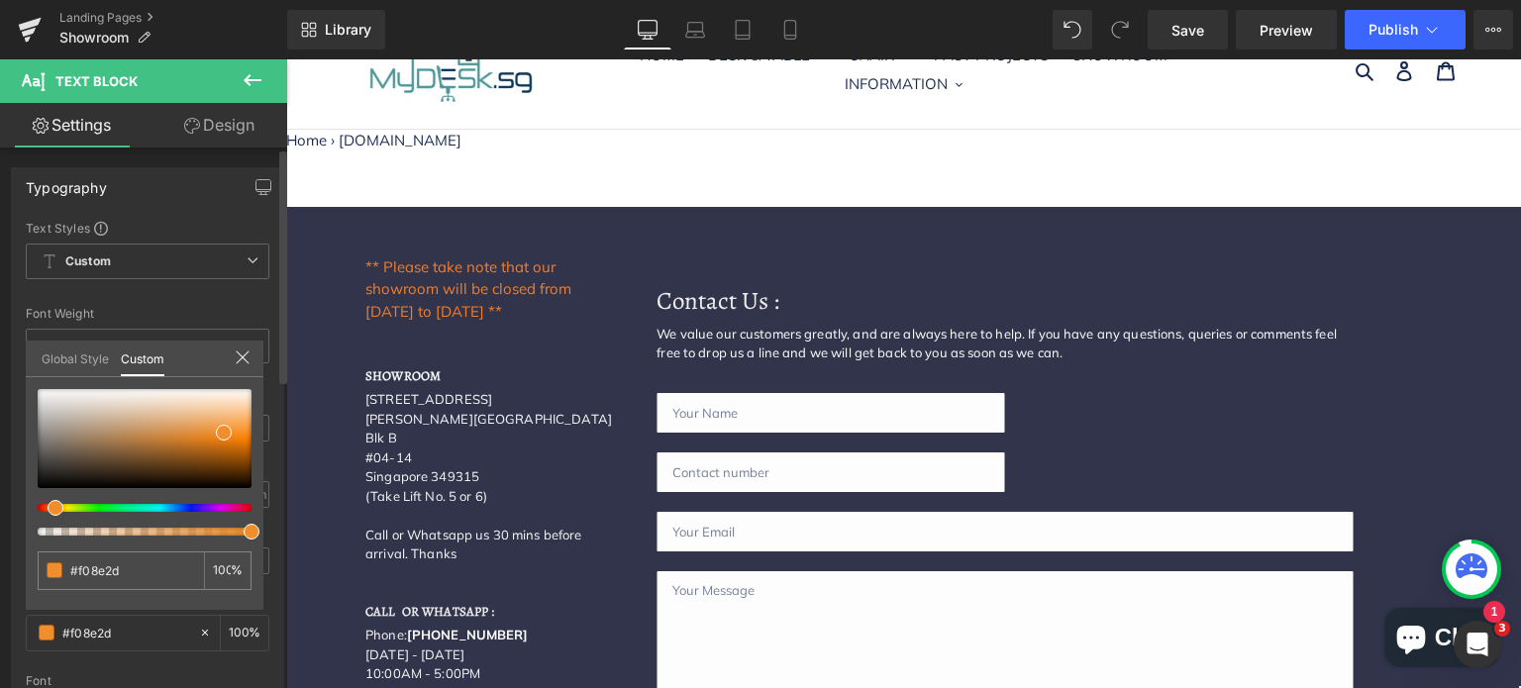
type input "#f07e2d"
type input "#f0782d"
type input "#f0712d"
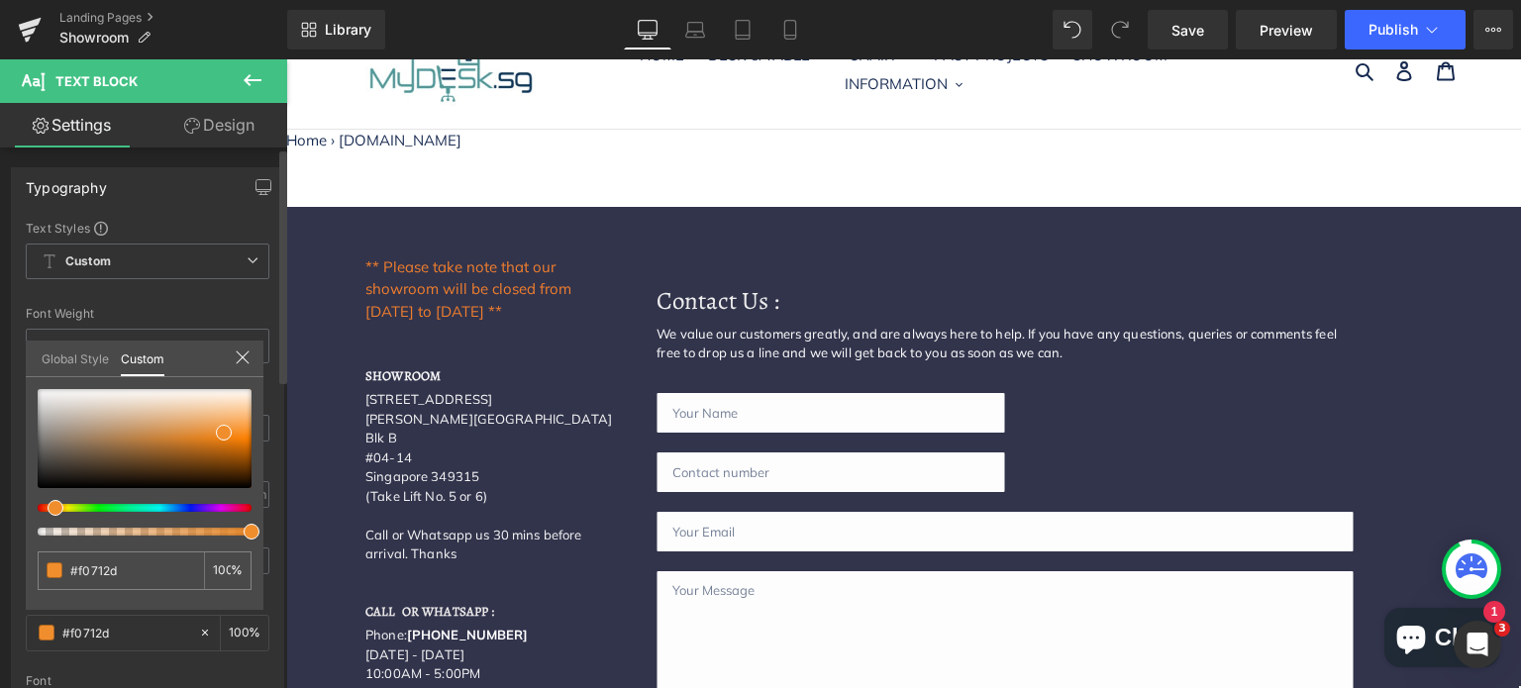
type input "#f06e2d"
type input "#f0612d"
type input "#f05d2d"
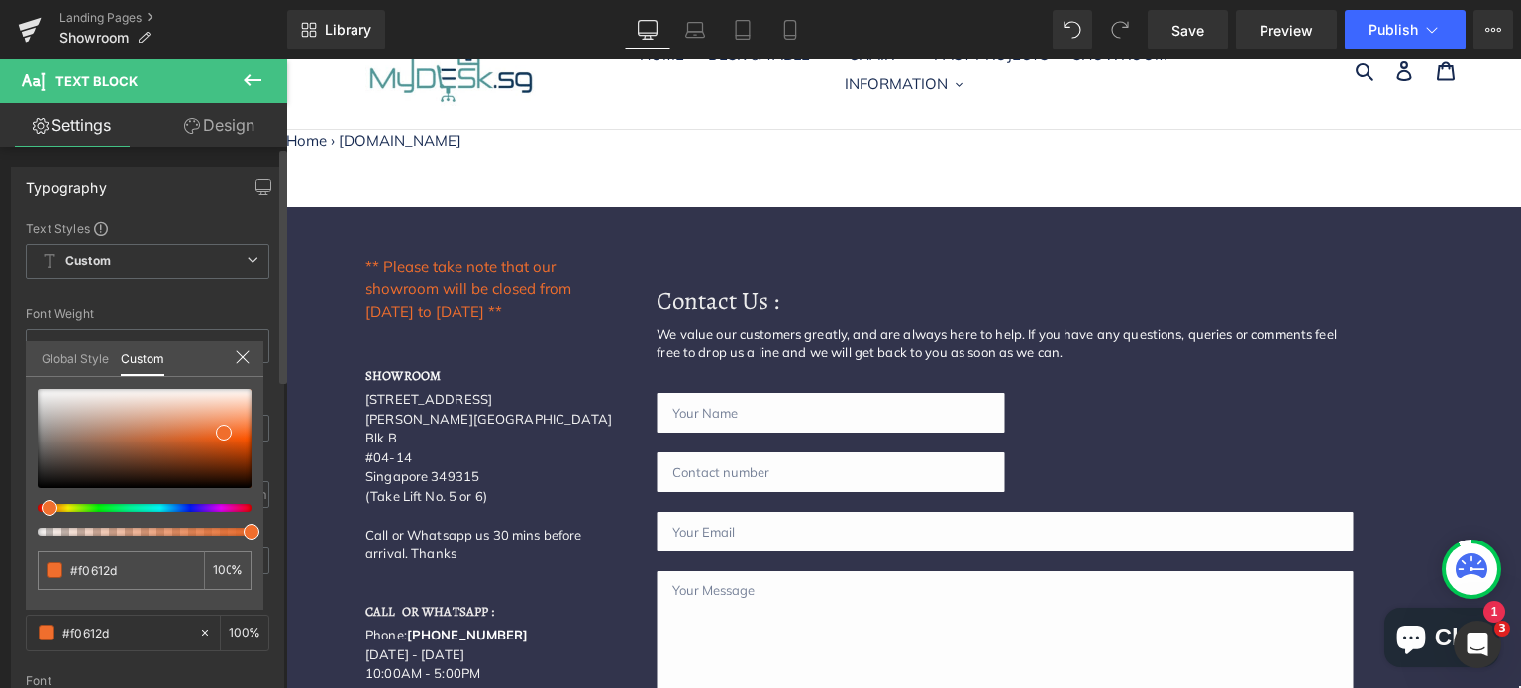
type input "#f05d2d"
type input "#f0502d"
type input "#f04d2d"
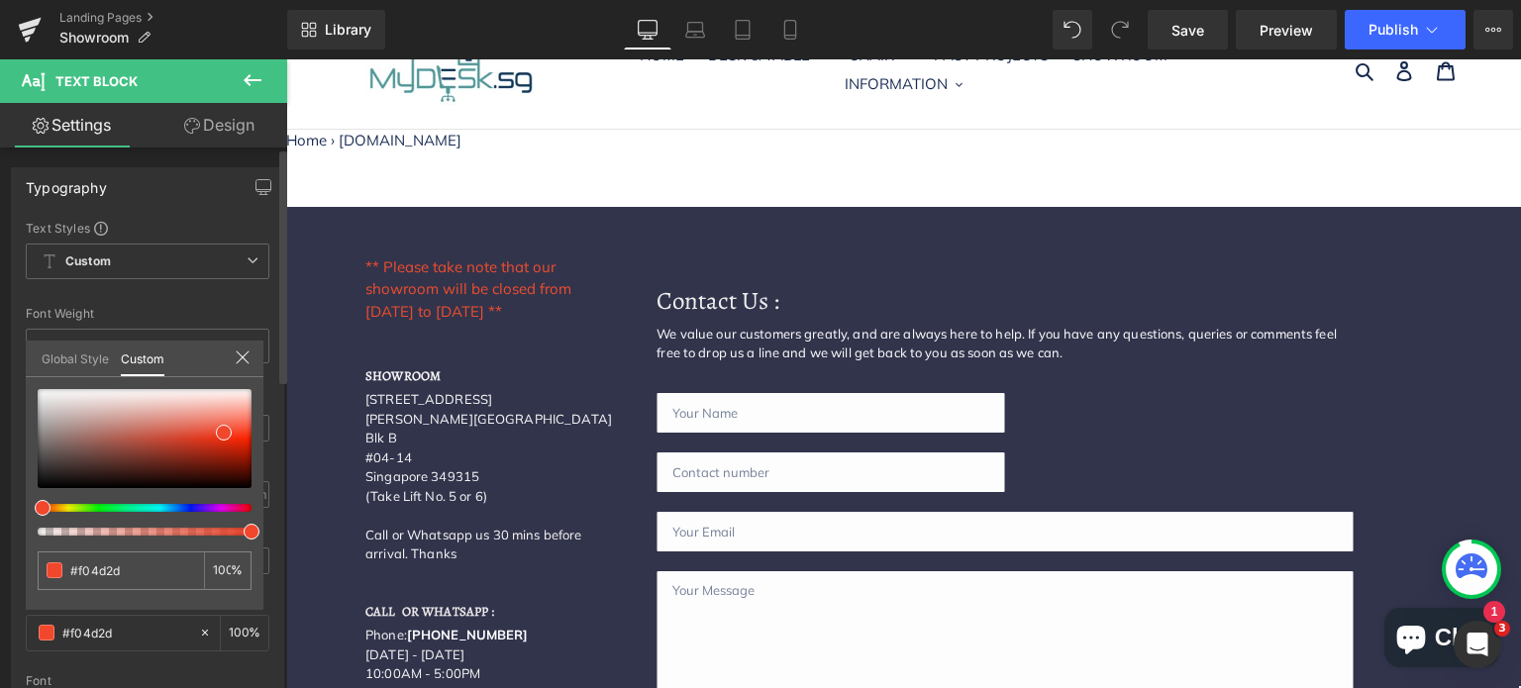
type input "#f0402d"
type input "#f03d2d"
type input "#f0362d"
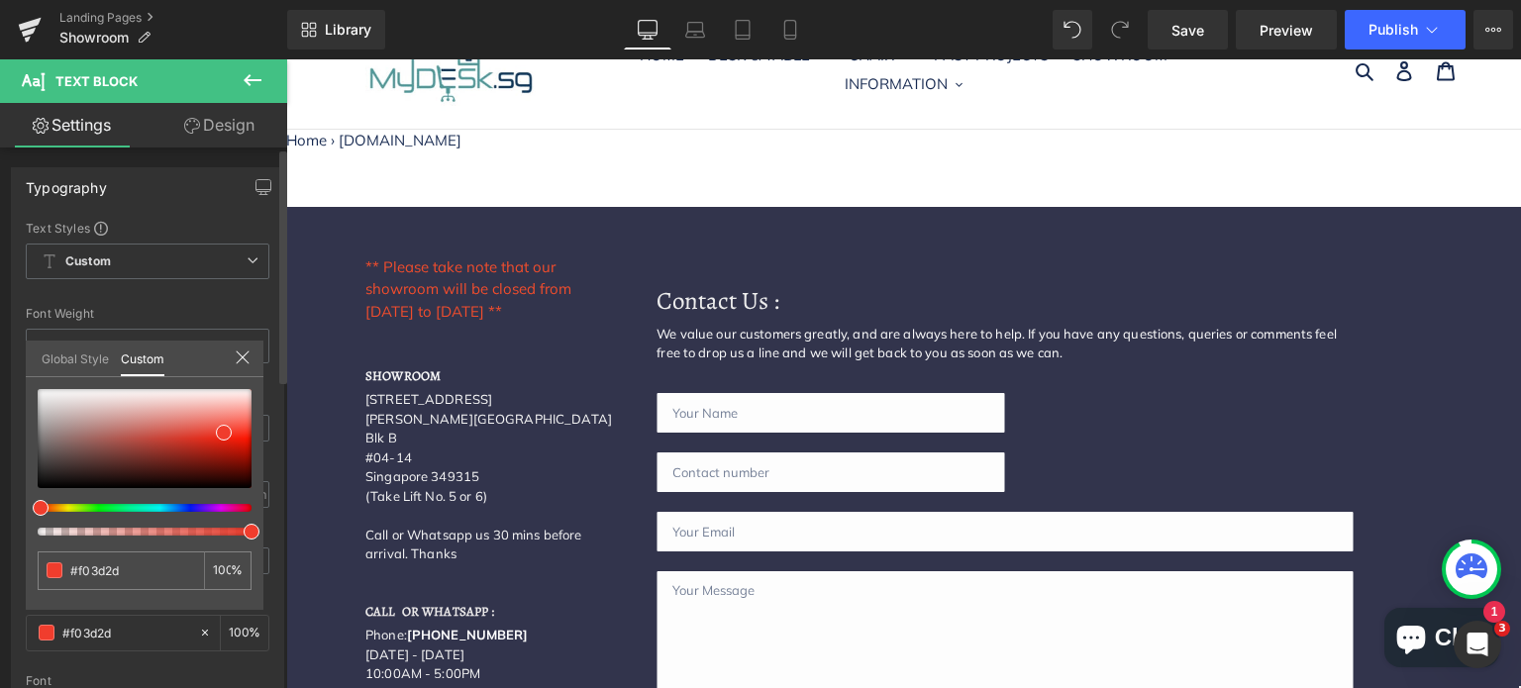
type input "#f0362d"
type input "#f0302d"
drag, startPoint x: 51, startPoint y: 506, endPoint x: 29, endPoint y: 506, distance: 21.8
click at [30, 506] on span at bounding box center [38, 508] width 16 height 16
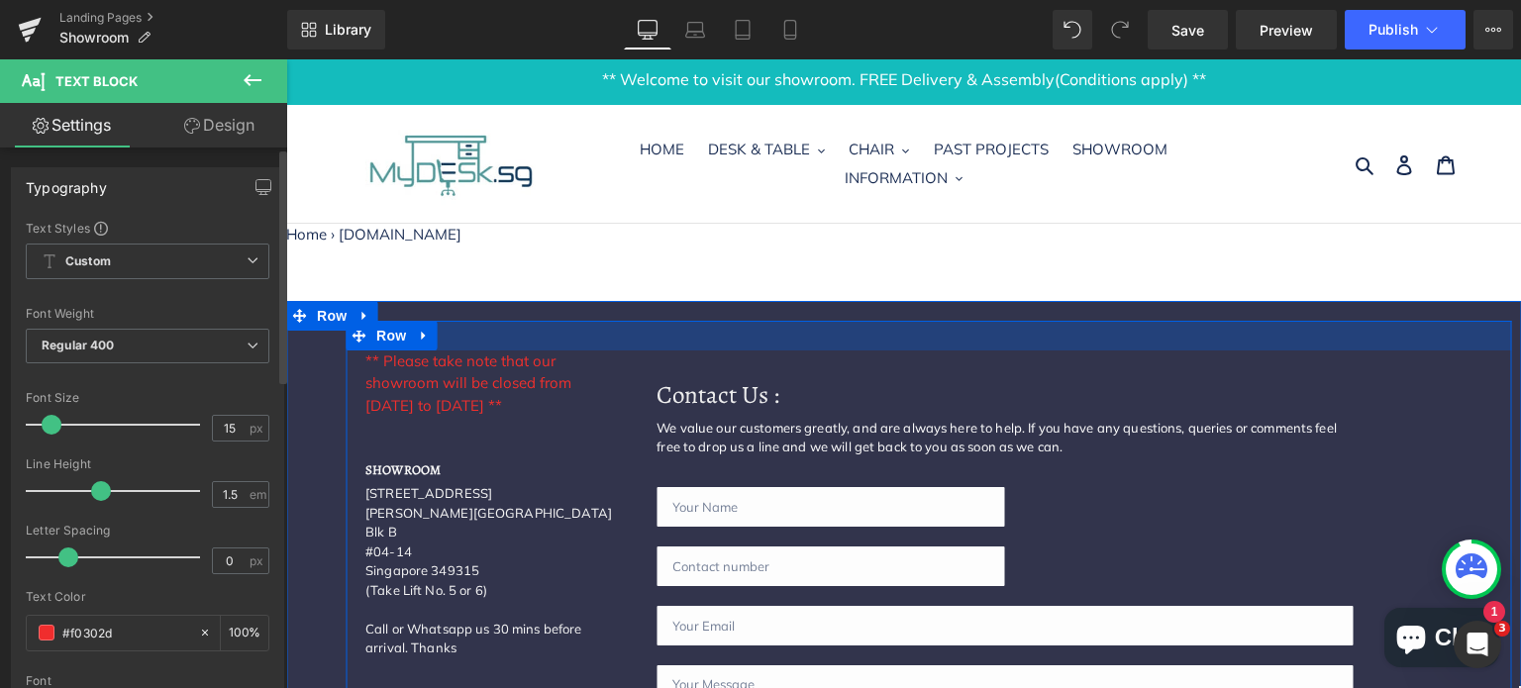
scroll to position [0, 0]
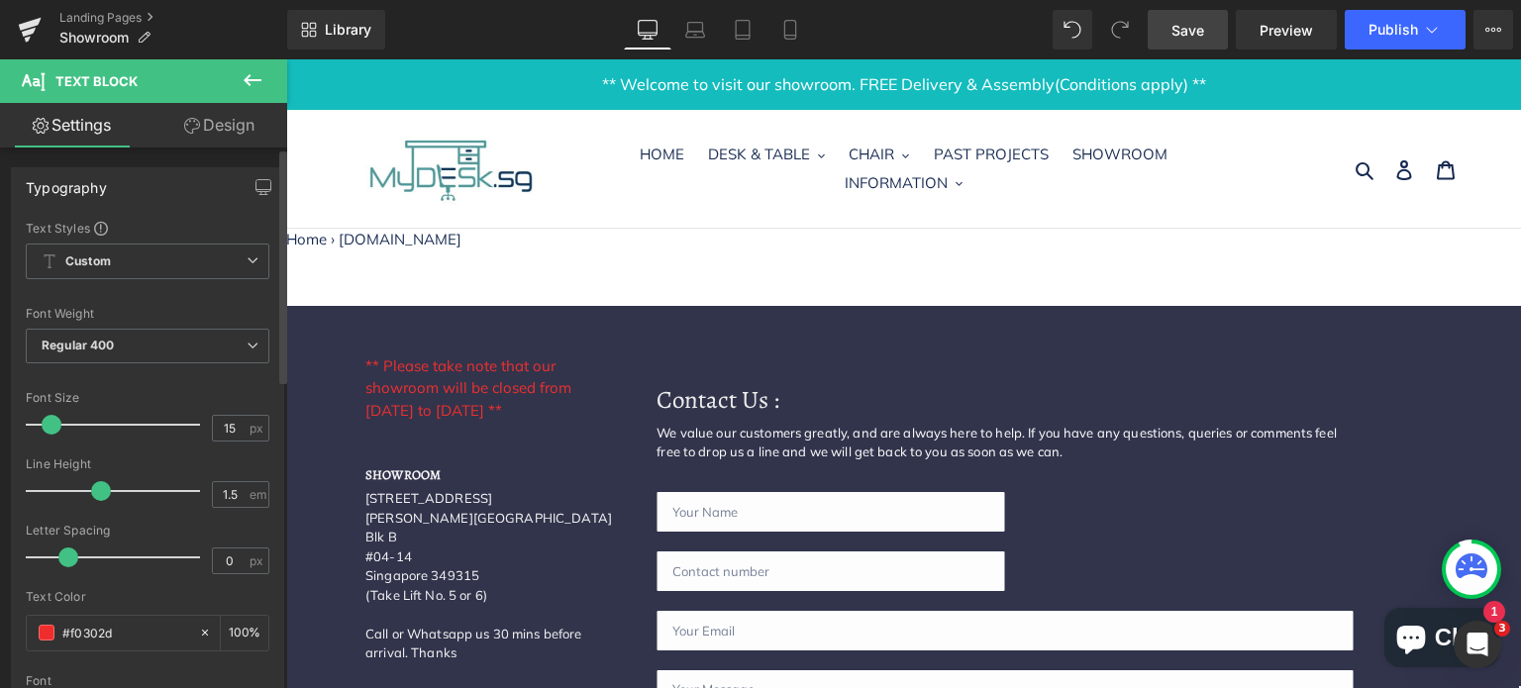
click at [1194, 36] on span "Save" at bounding box center [1187, 30] width 33 height 21
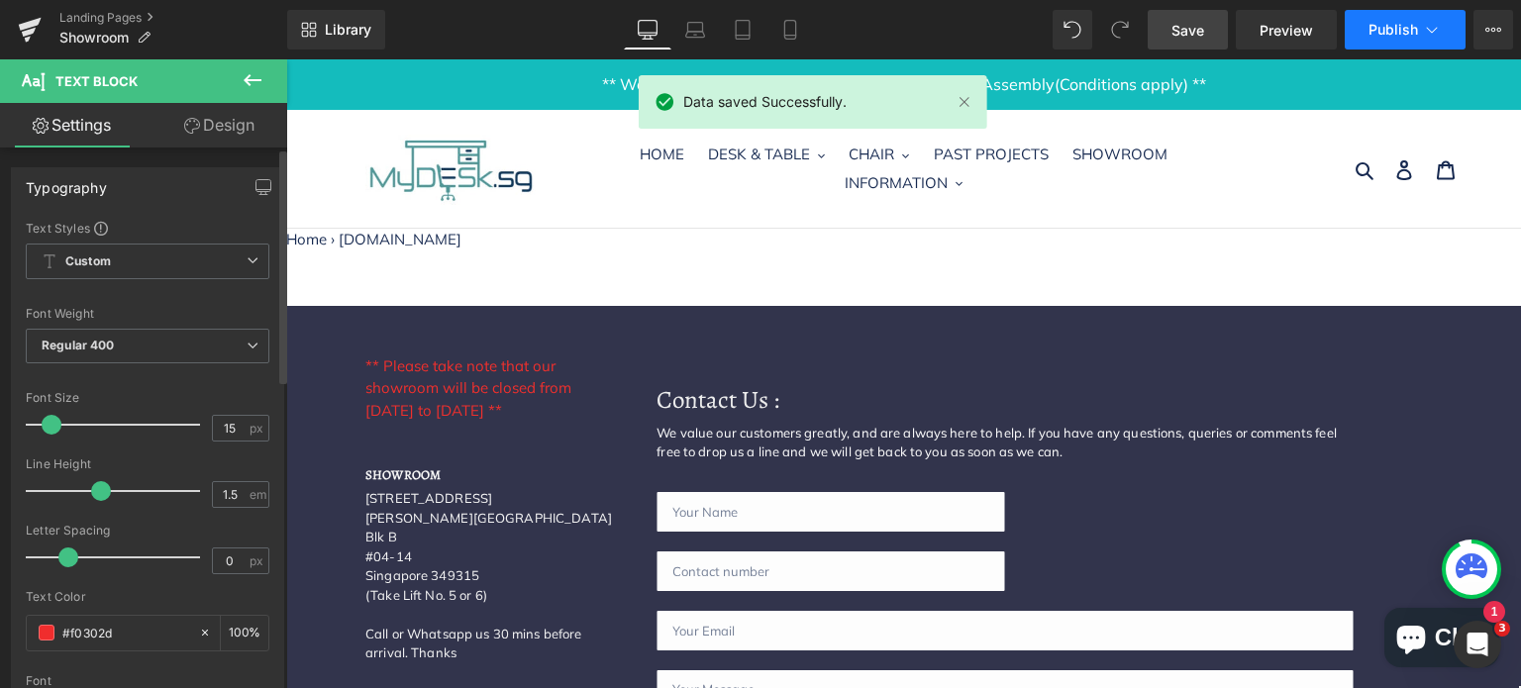
click at [1378, 33] on span "Publish" at bounding box center [1394, 30] width 50 height 16
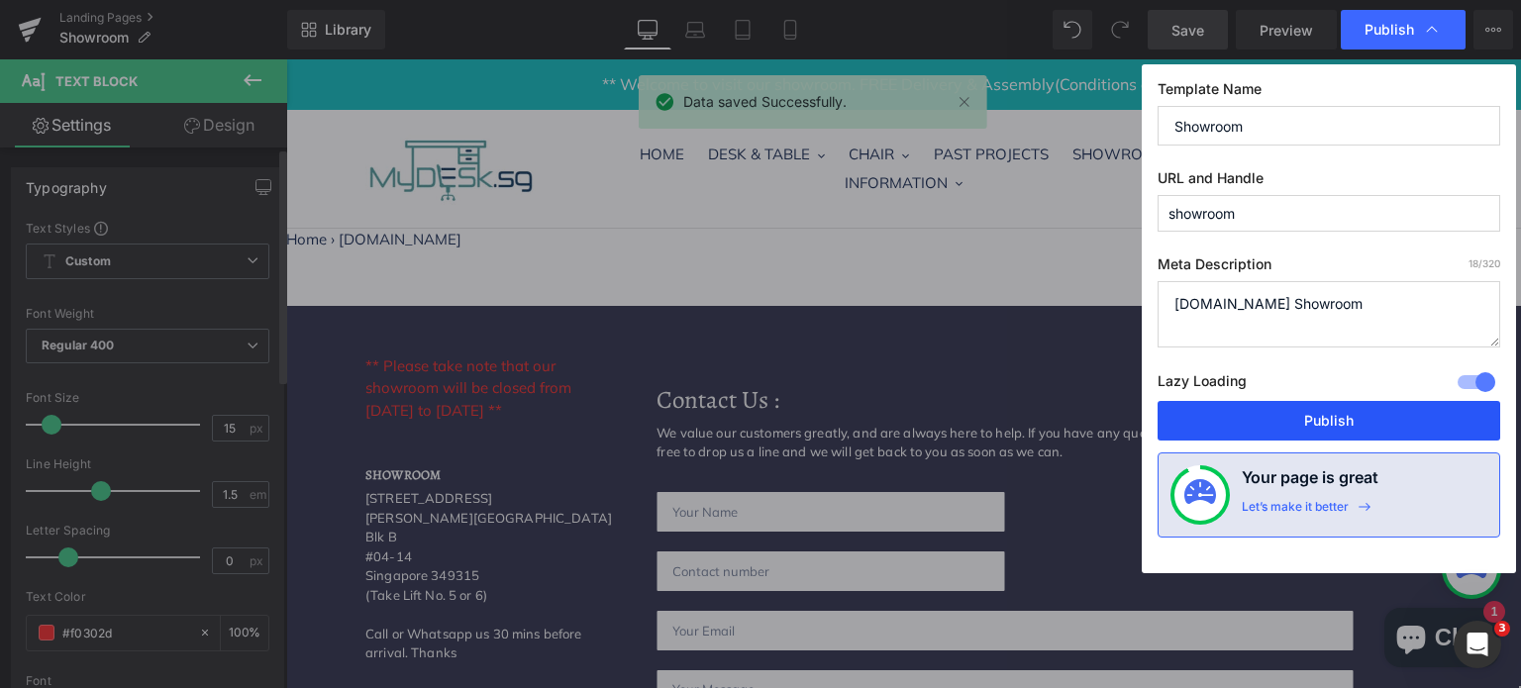
click at [1276, 422] on button "Publish" at bounding box center [1329, 421] width 343 height 40
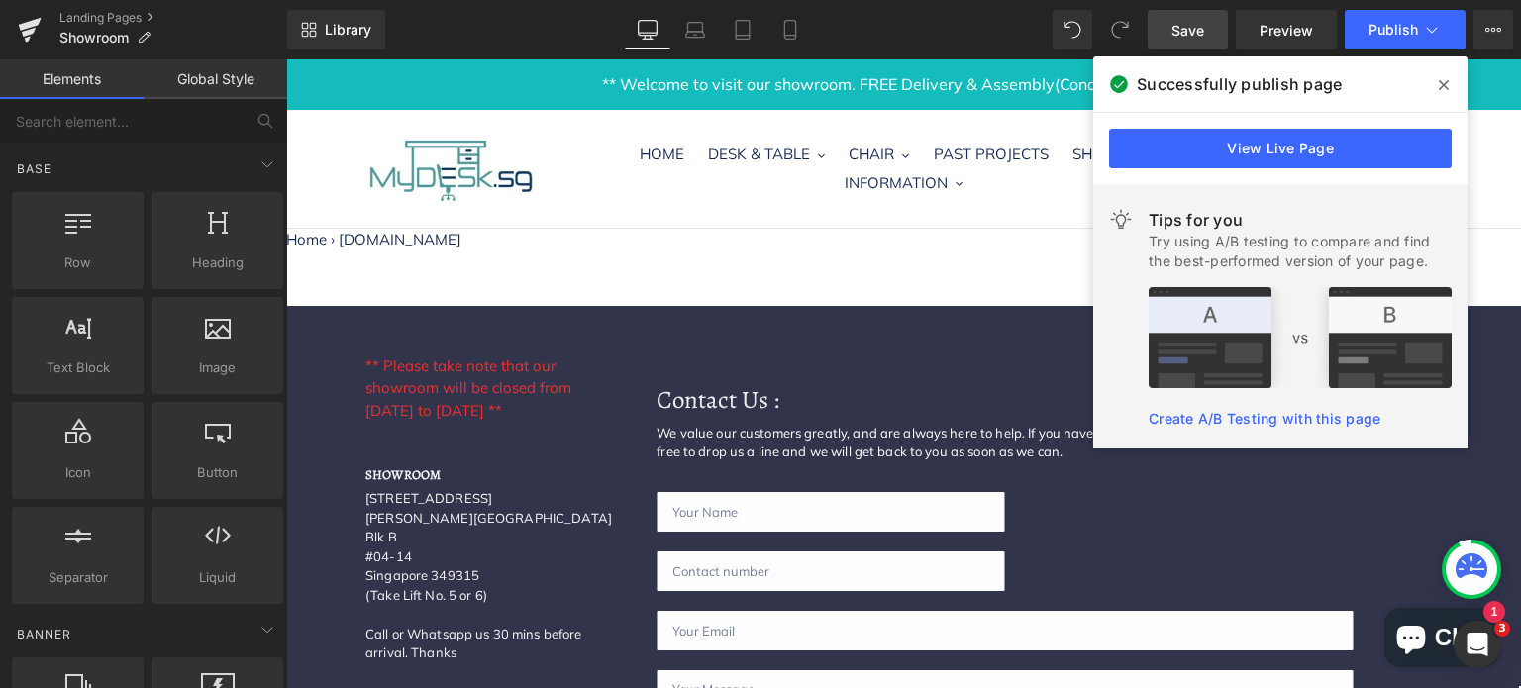
click at [1488, 246] on nav "Home › [DOMAIN_NAME]" at bounding box center [903, 240] width 1235 height 23
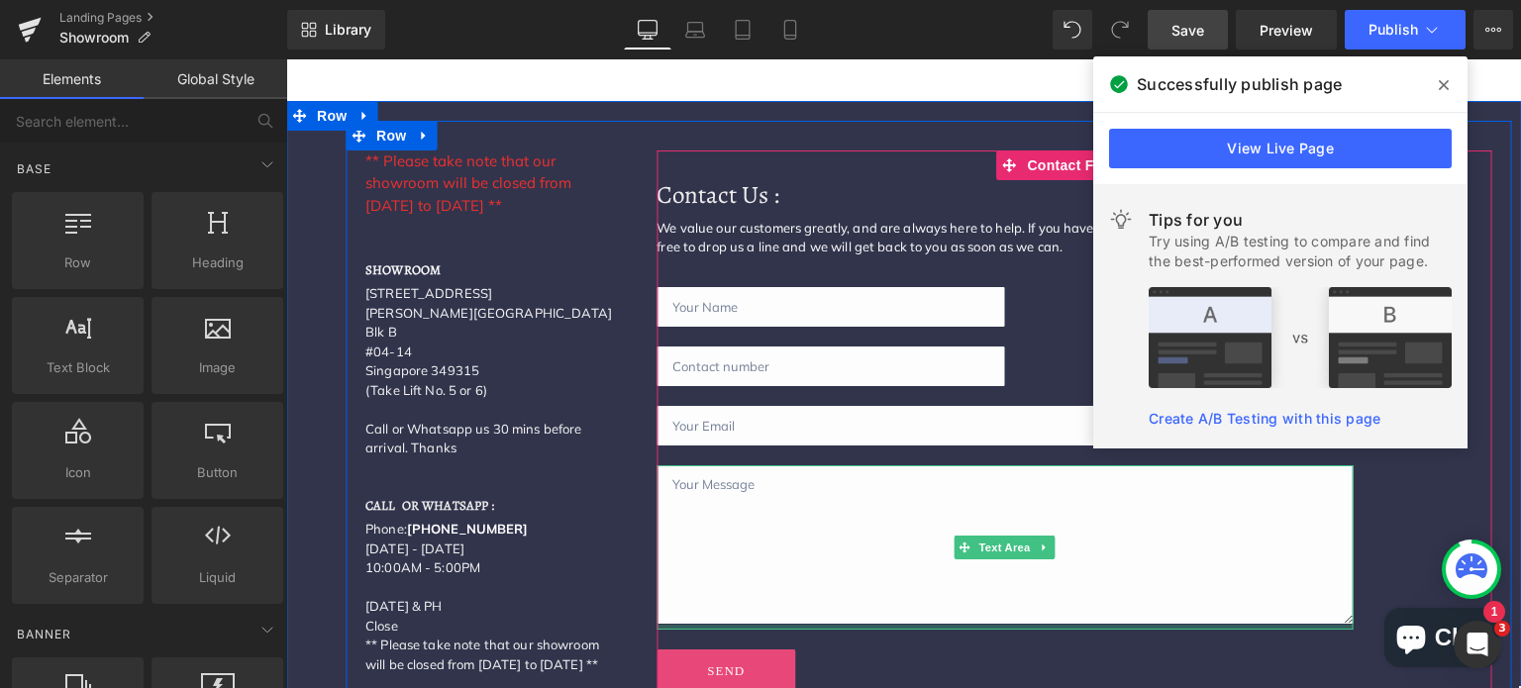
scroll to position [198, 0]
